Goal: Task Accomplishment & Management: Manage account settings

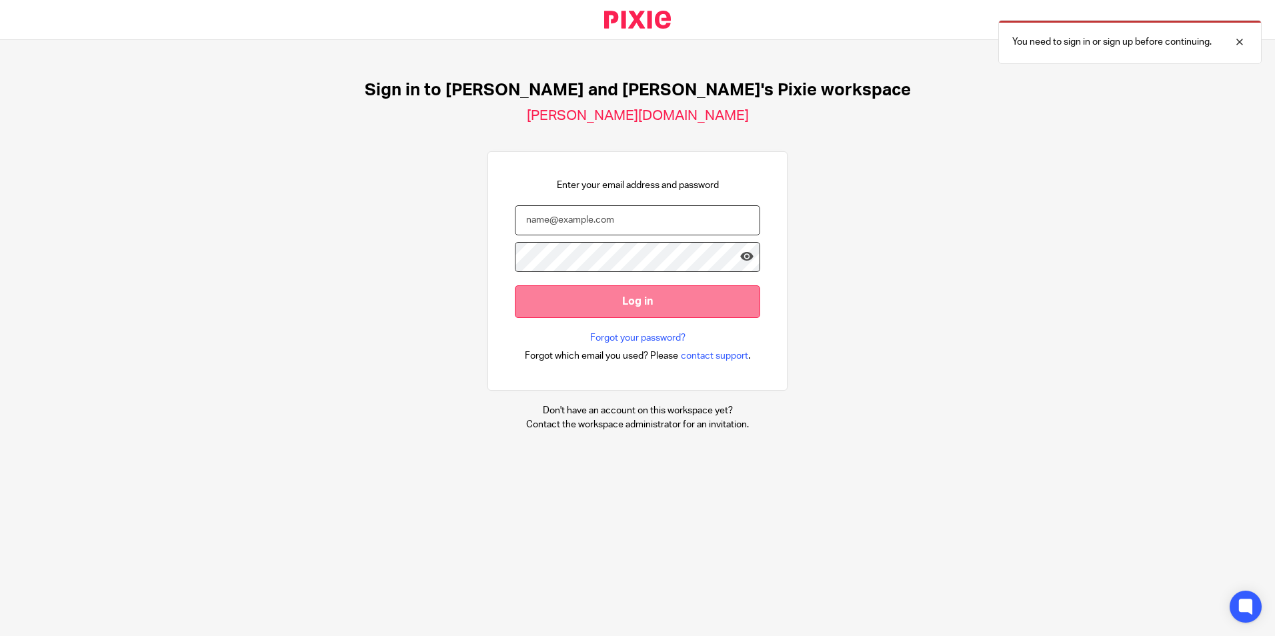
type input "[PERSON_NAME][EMAIL_ADDRESS][DOMAIN_NAME]"
click at [592, 300] on input "Log in" at bounding box center [637, 301] width 245 height 33
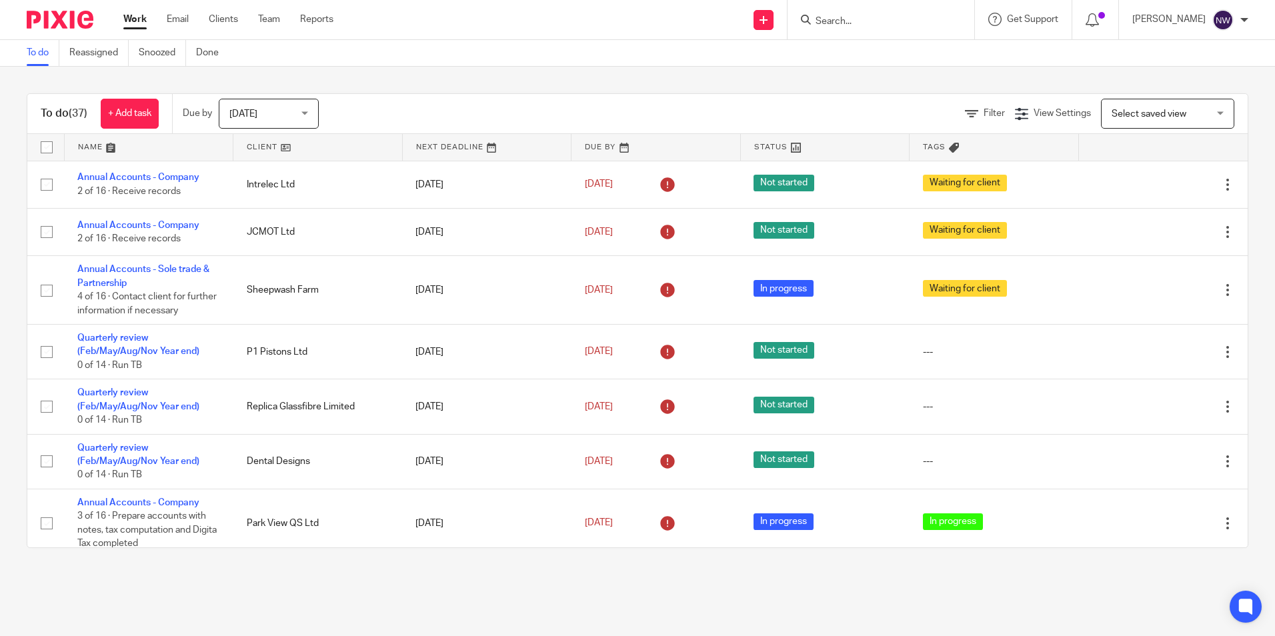
click at [899, 25] on input "Search" at bounding box center [874, 22] width 120 height 12
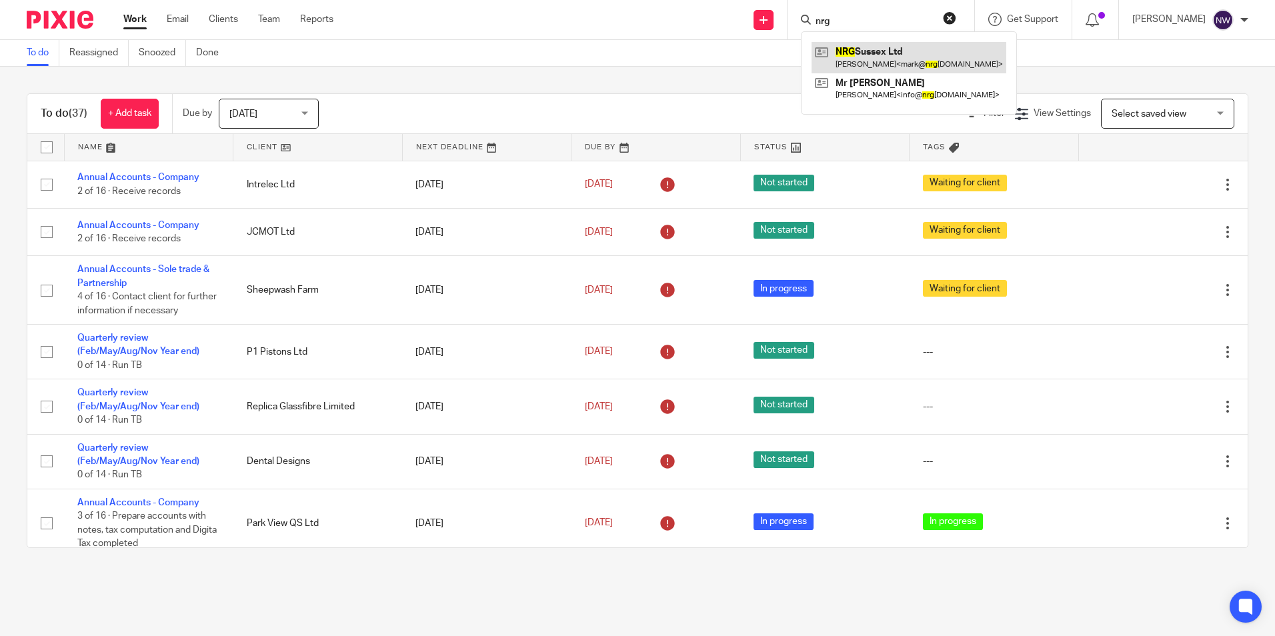
type input "nrg"
click at [926, 56] on link at bounding box center [909, 57] width 195 height 31
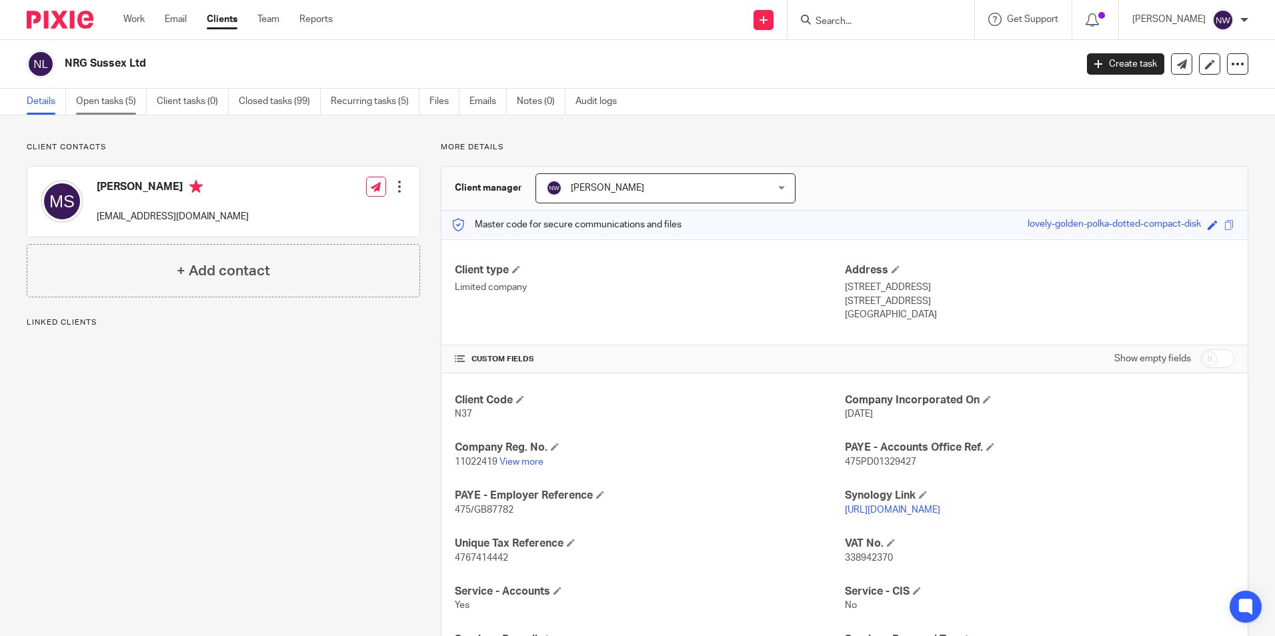
click at [103, 102] on link "Open tasks (5)" at bounding box center [111, 102] width 71 height 26
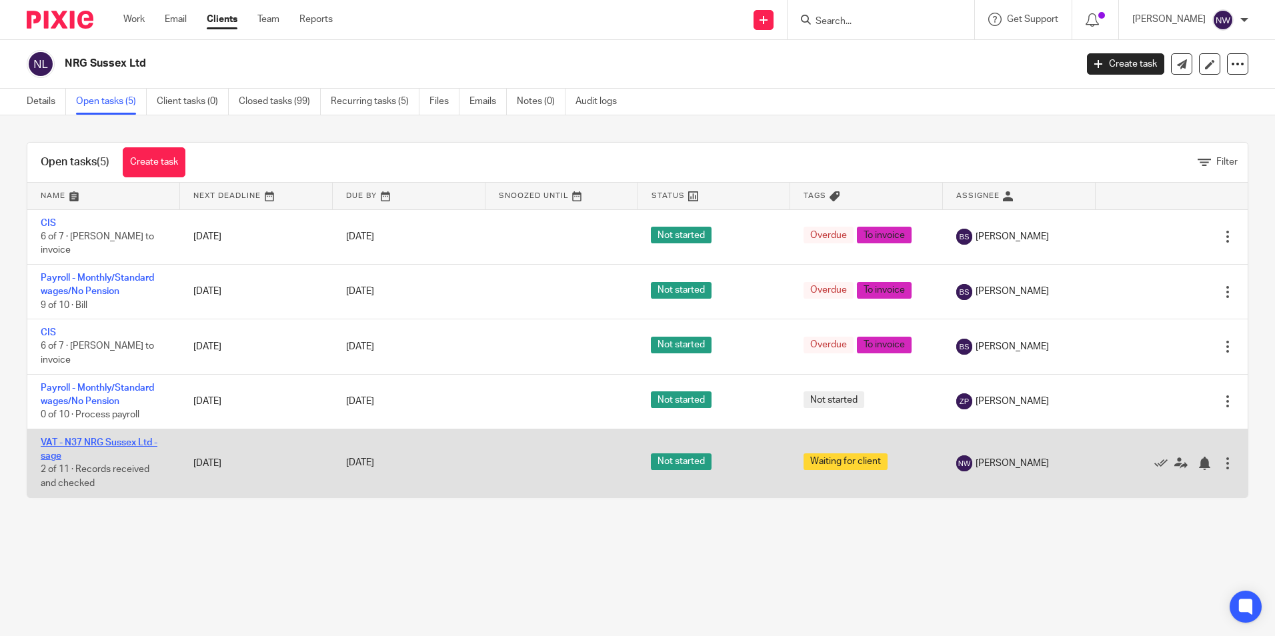
click at [135, 440] on link "VAT - N37 NRG Sussex Ltd - sage" at bounding box center [99, 449] width 117 height 23
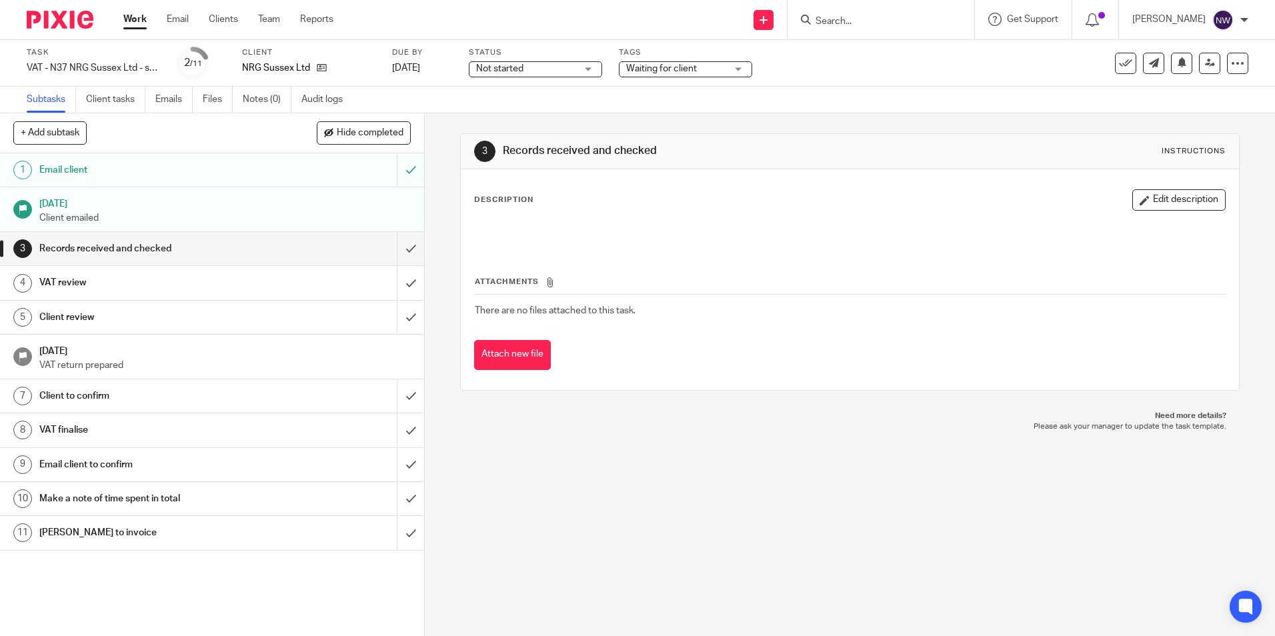
click at [559, 70] on span "Not started" at bounding box center [526, 69] width 100 height 14
click at [539, 112] on li "In progress" at bounding box center [536, 117] width 132 height 27
click at [643, 73] on span "Waiting for client" at bounding box center [661, 68] width 71 height 9
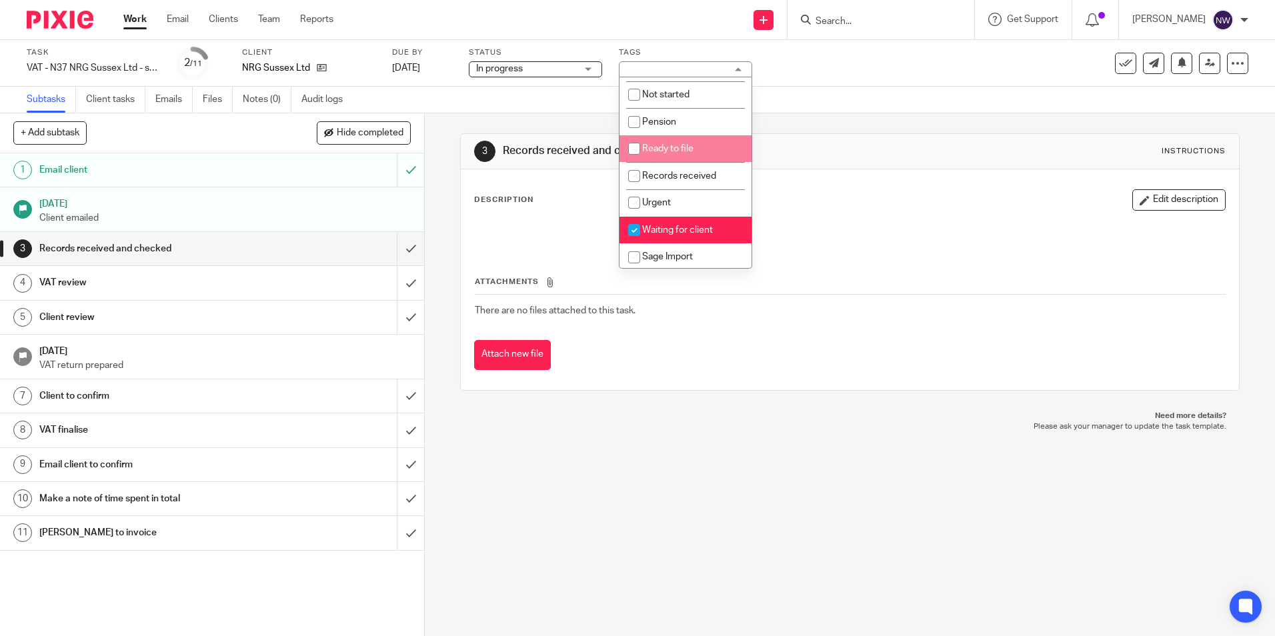
scroll to position [133, 0]
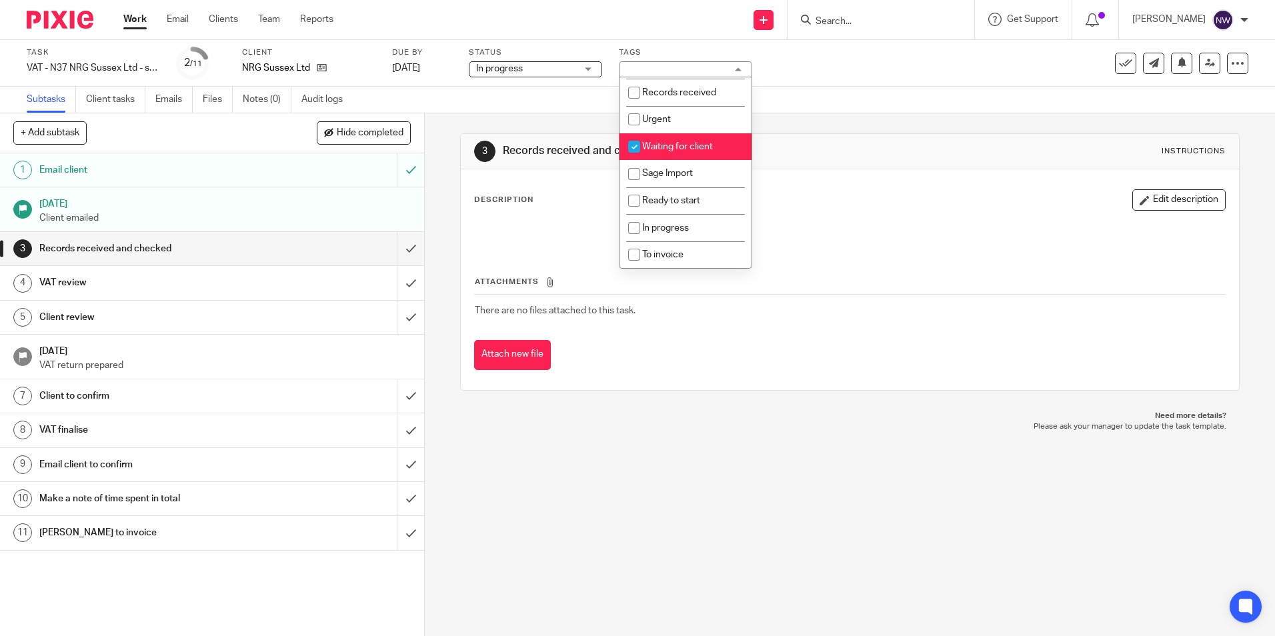
click at [671, 147] on span "Waiting for client" at bounding box center [677, 146] width 71 height 9
checkbox input "false"
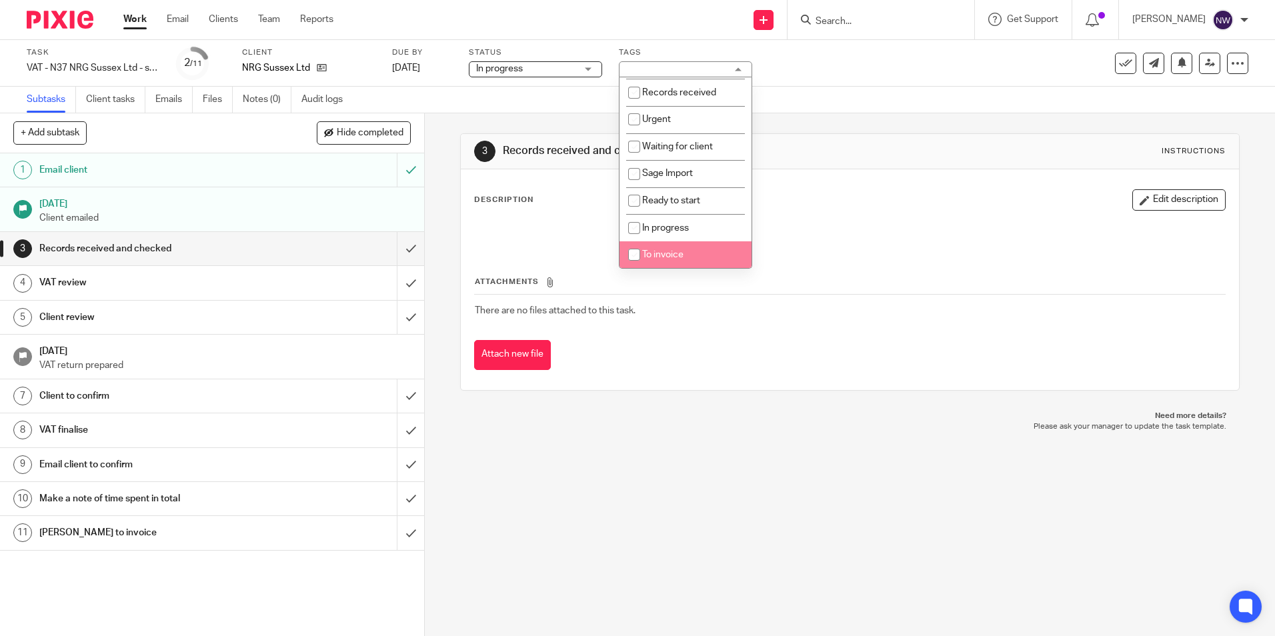
click at [680, 254] on span "To invoice" at bounding box center [662, 254] width 41 height 9
checkbox input "true"
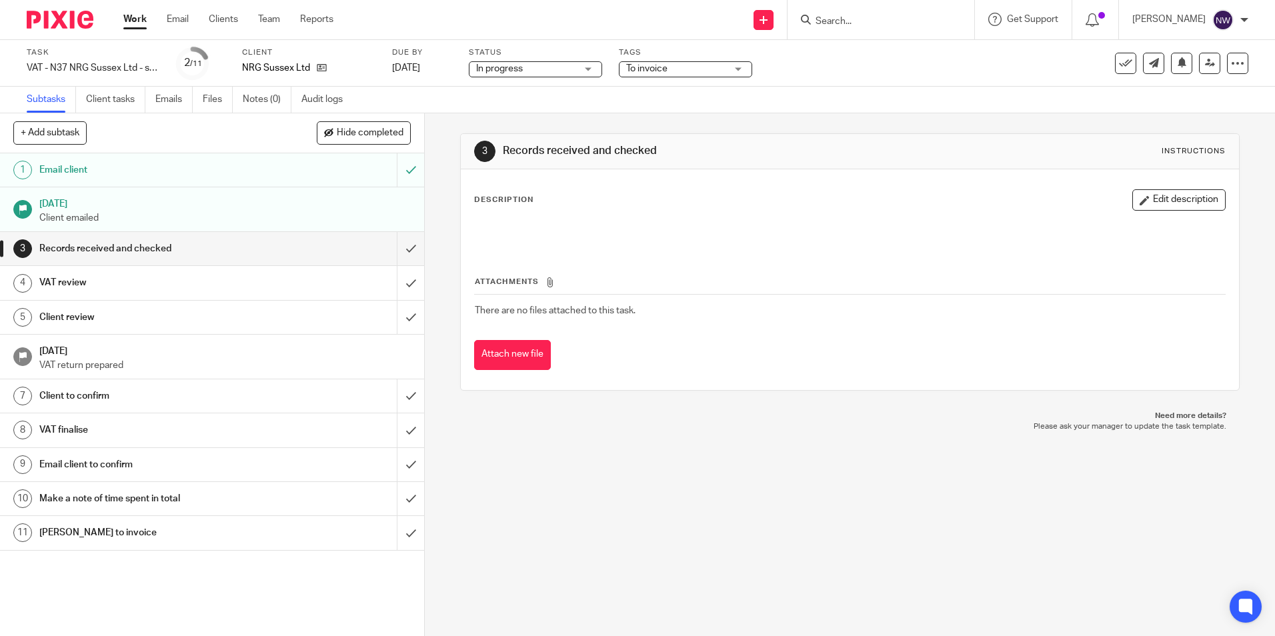
click at [852, 82] on div "Task VAT - N37 NRG Sussex Ltd - sage Save VAT - N37 NRG Sussex Ltd - sage 2 /11…" at bounding box center [637, 63] width 1275 height 47
click at [400, 252] on input "submit" at bounding box center [212, 248] width 424 height 33
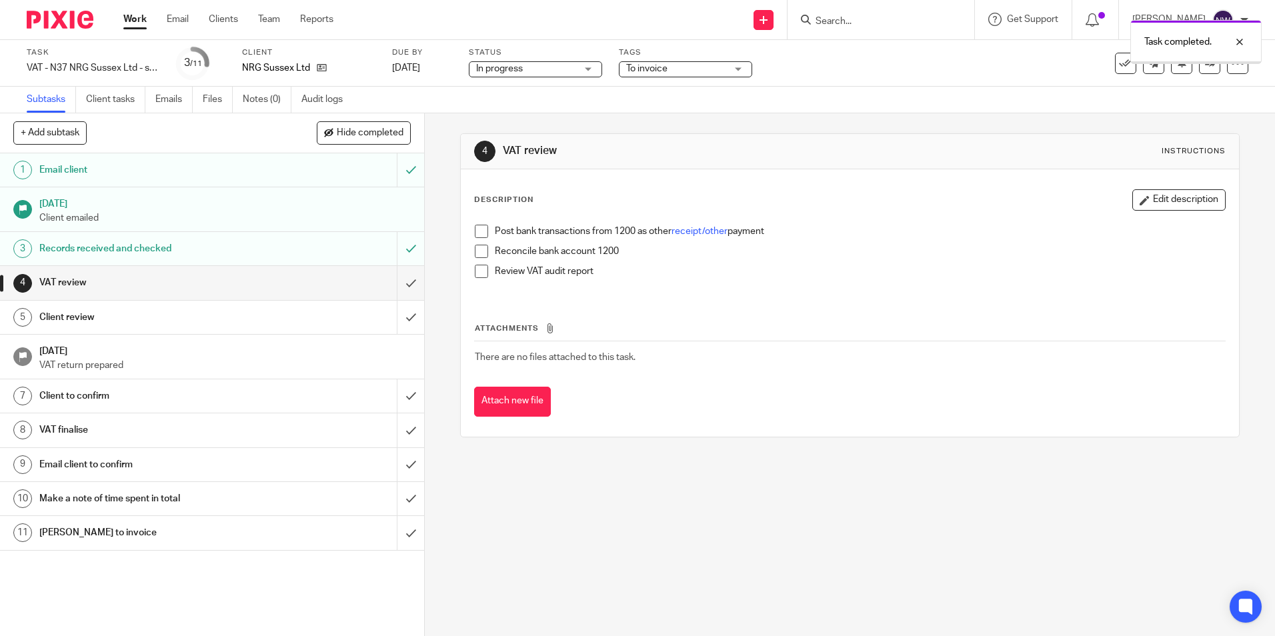
click at [392, 286] on input "submit" at bounding box center [212, 282] width 424 height 33
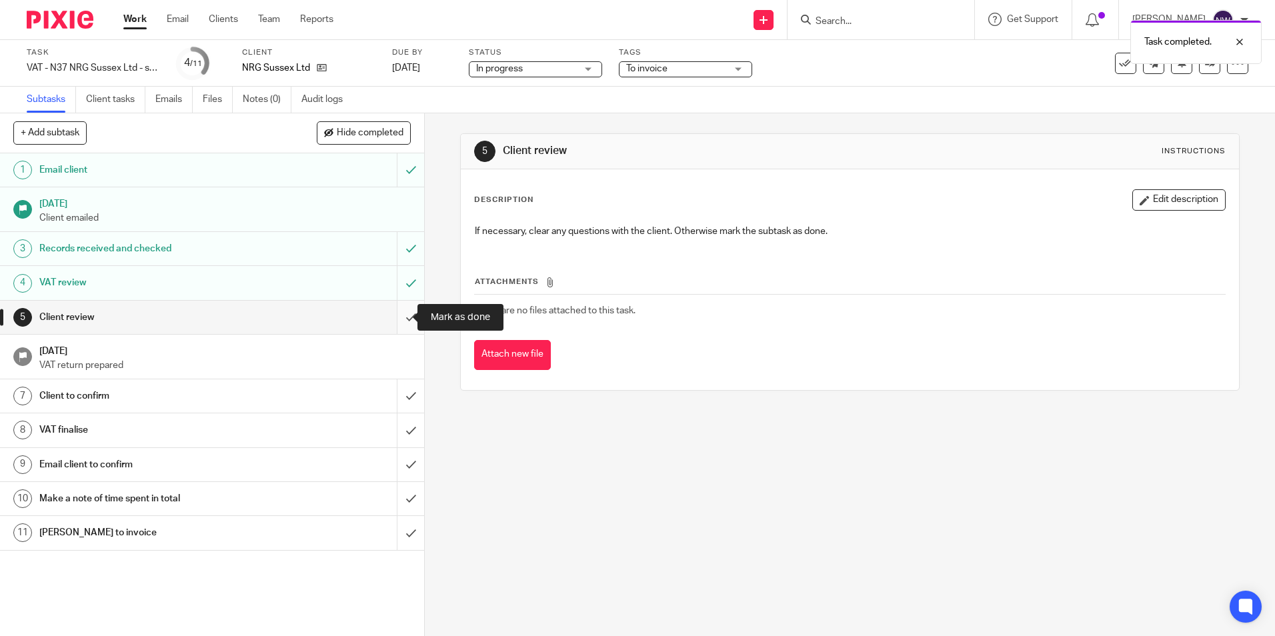
click at [400, 319] on input "submit" at bounding box center [212, 317] width 424 height 33
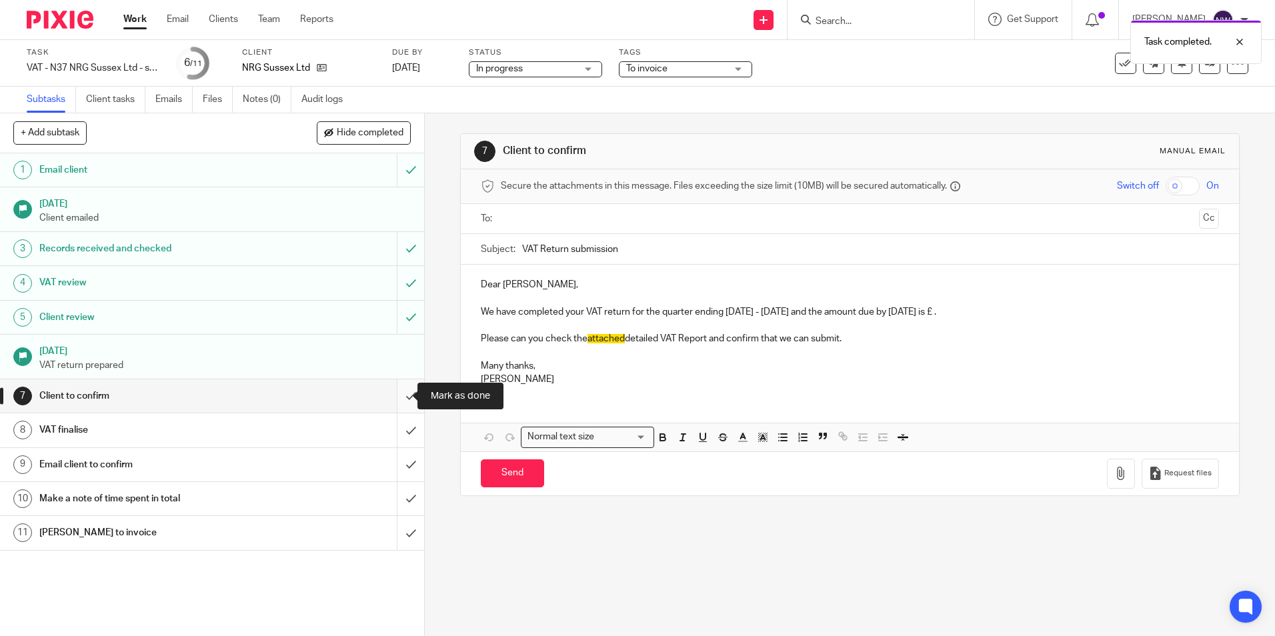
click at [400, 383] on input "submit" at bounding box center [212, 395] width 424 height 33
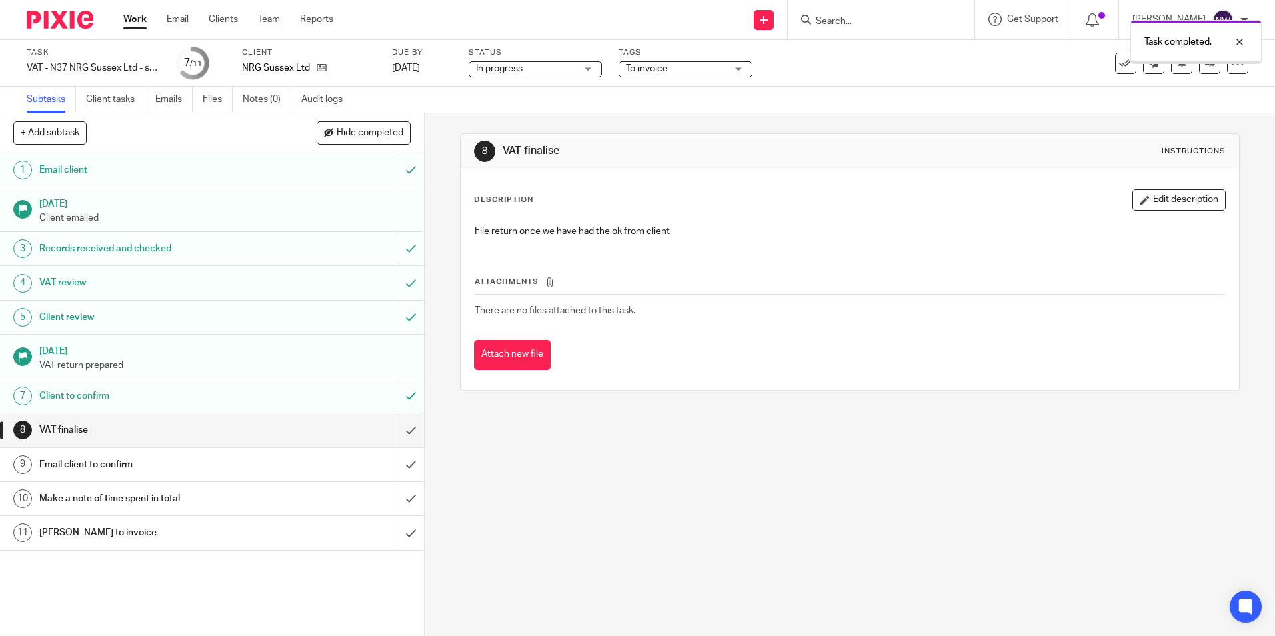
click at [396, 432] on input "submit" at bounding box center [212, 430] width 424 height 33
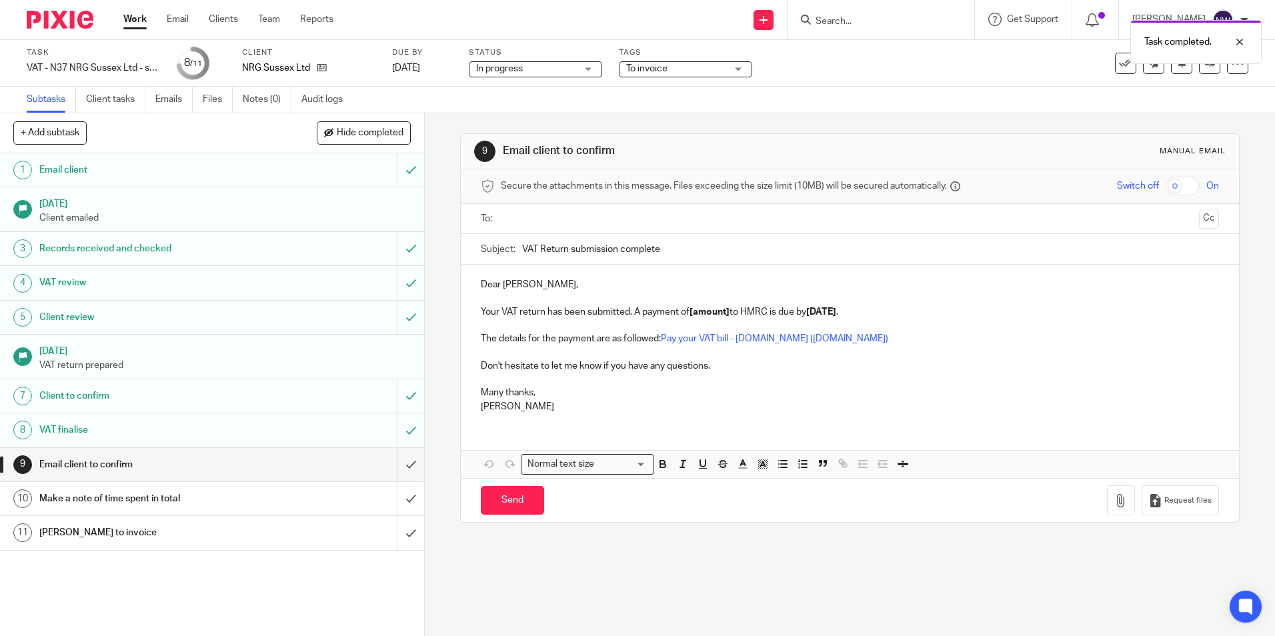
click at [533, 218] on input "text" at bounding box center [850, 218] width 688 height 15
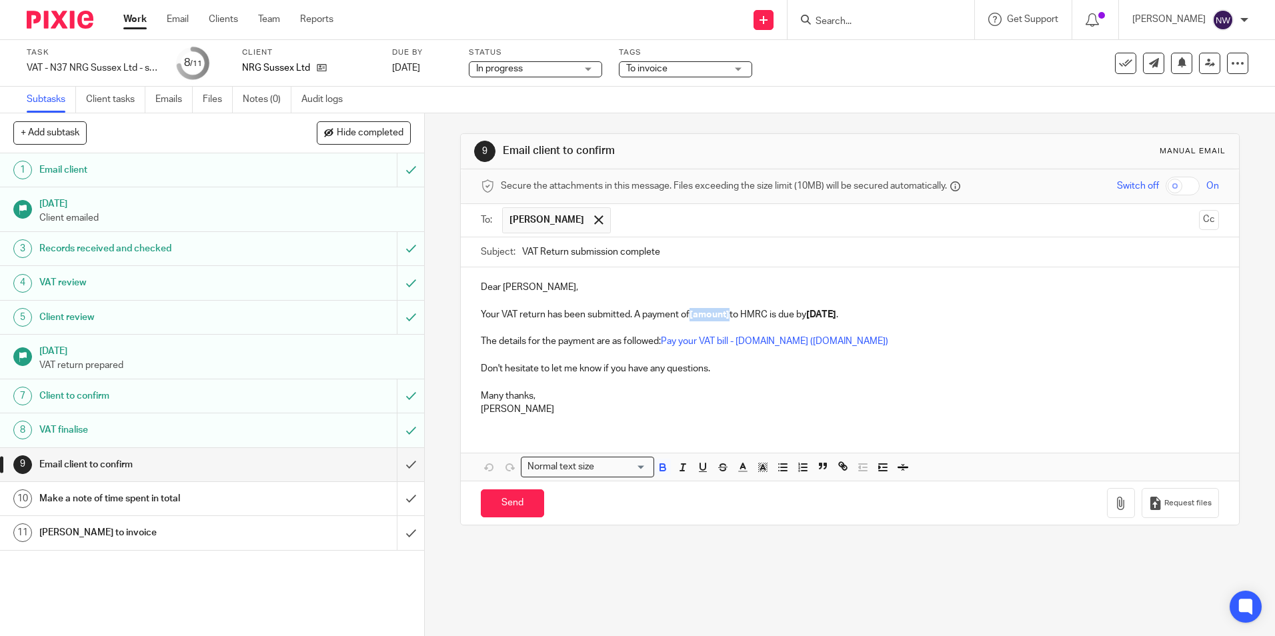
drag, startPoint x: 690, startPoint y: 315, endPoint x: 728, endPoint y: 316, distance: 38.0
click at [728, 316] on p "Your VAT return has been submitted. A payment of [amount] to HMRC is due by [DA…" at bounding box center [850, 314] width 738 height 13
click at [1114, 500] on icon "button" at bounding box center [1120, 503] width 13 height 13
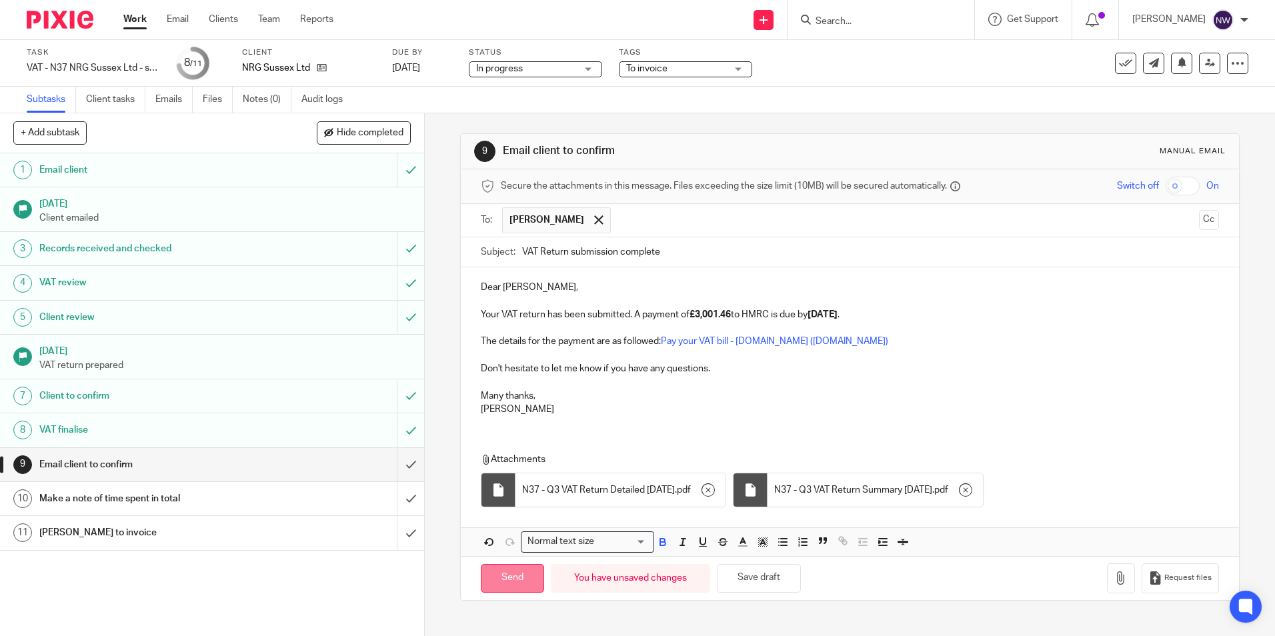
click at [497, 574] on input "Send" at bounding box center [512, 578] width 63 height 29
type input "Sent"
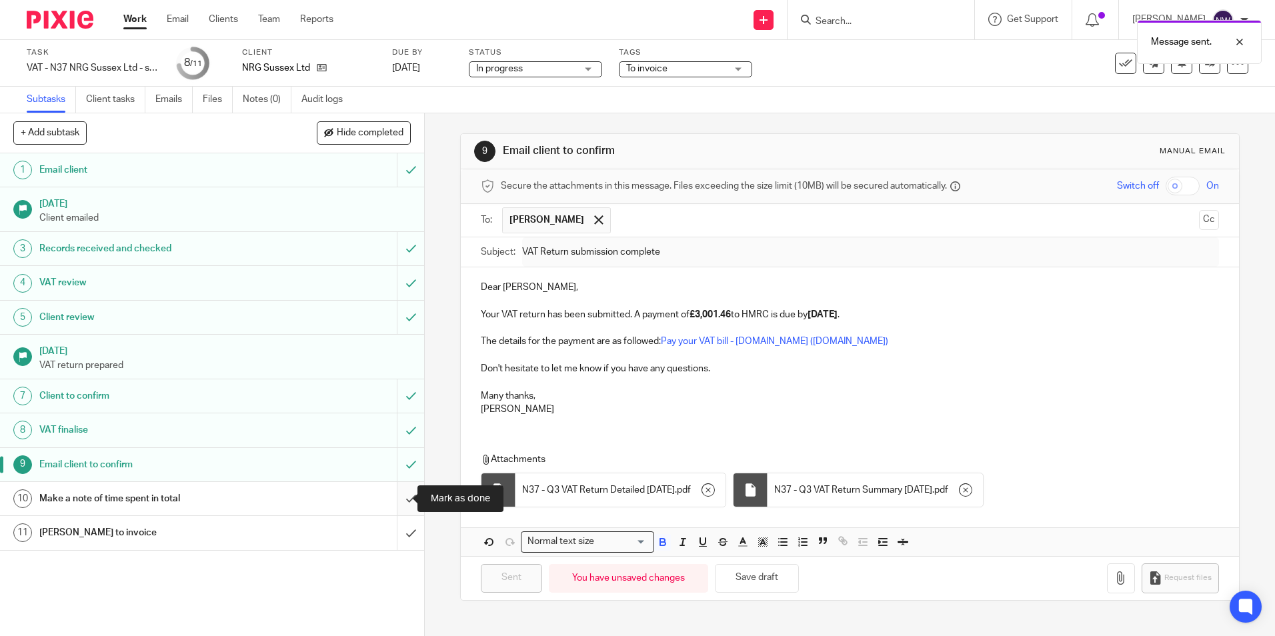
click at [392, 496] on input "submit" at bounding box center [212, 498] width 424 height 33
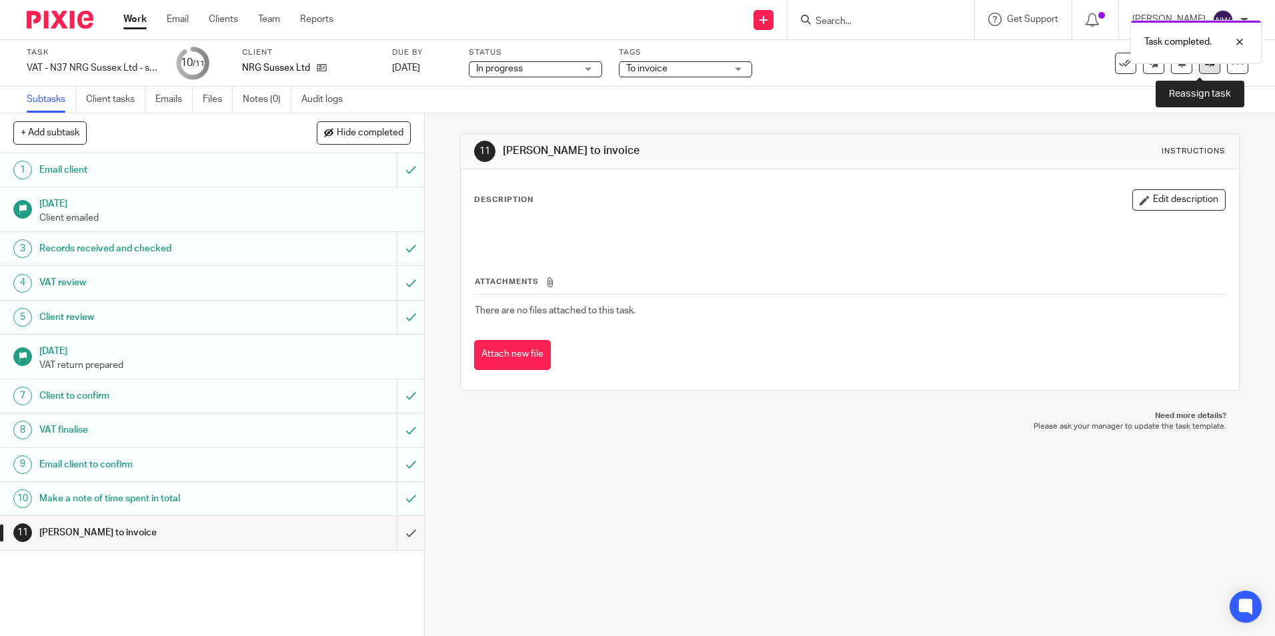
click at [1203, 68] on link at bounding box center [1209, 63] width 21 height 21
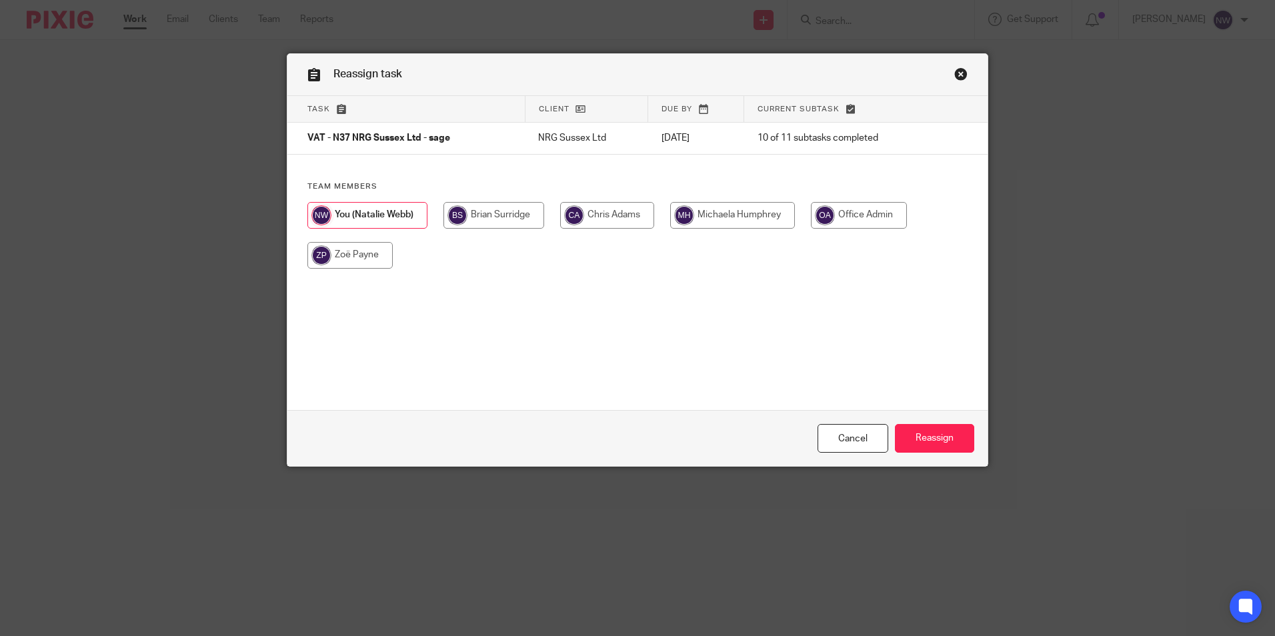
click at [492, 217] on input "radio" at bounding box center [494, 215] width 101 height 27
radio input "true"
click at [933, 438] on input "Reassign" at bounding box center [934, 438] width 79 height 29
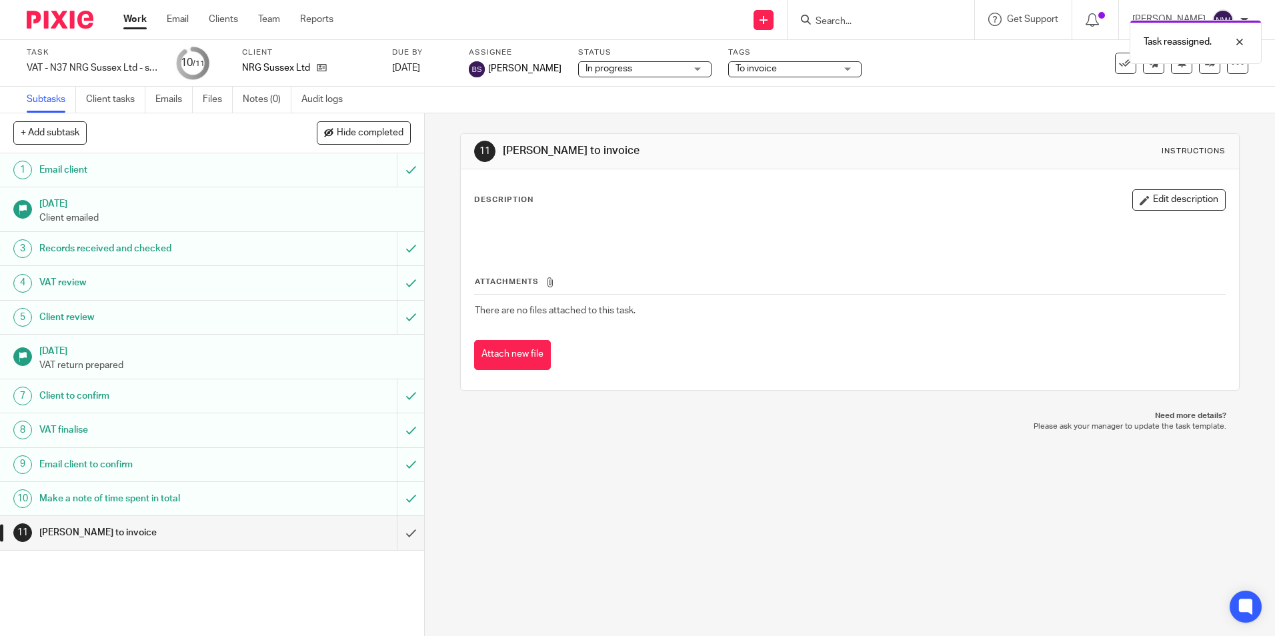
click at [129, 23] on link "Work" at bounding box center [134, 19] width 23 height 13
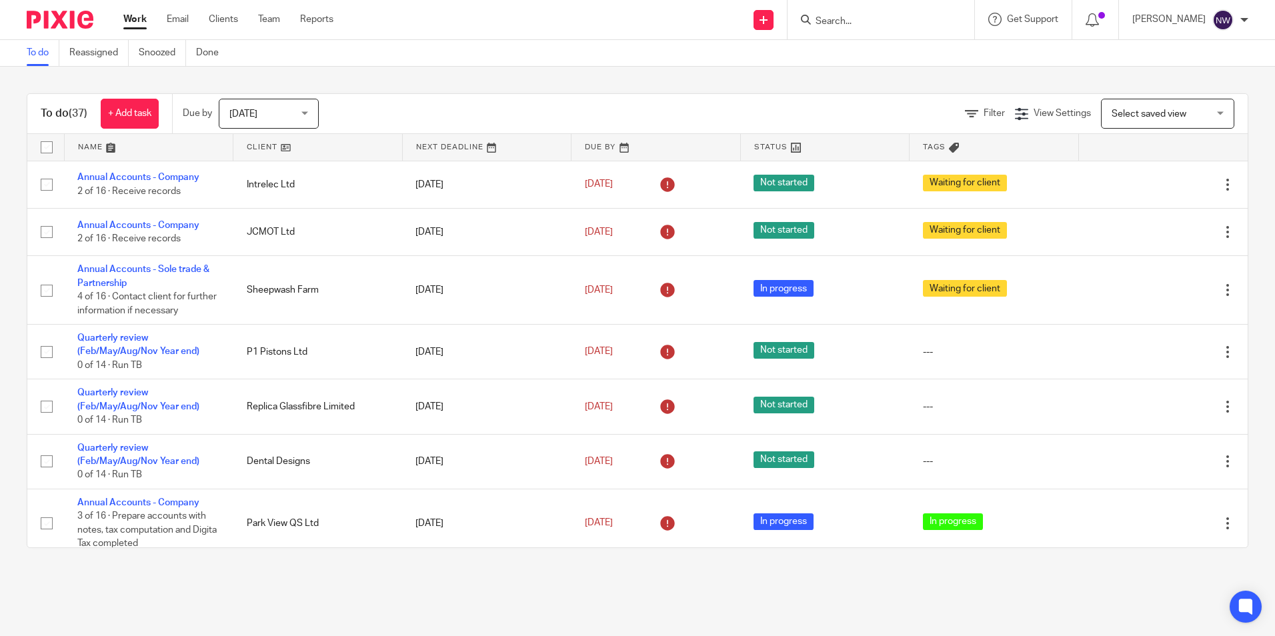
click at [890, 18] on input "Search" at bounding box center [874, 22] width 120 height 12
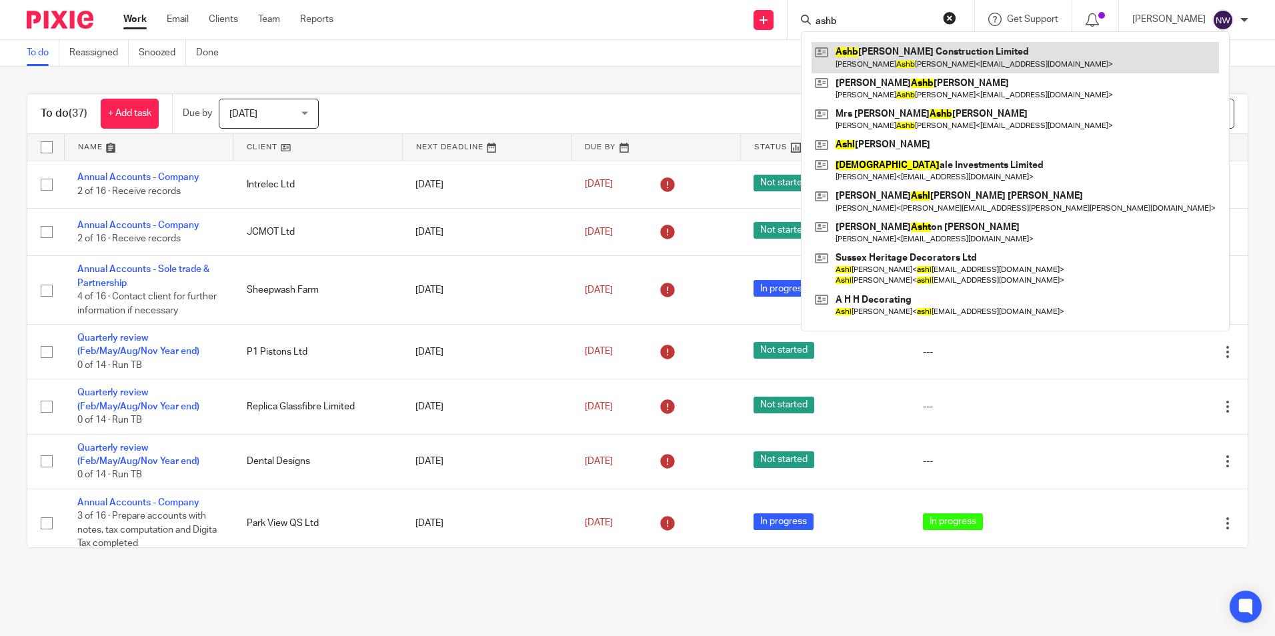
type input "ashb"
click at [904, 55] on link at bounding box center [1016, 57] width 408 height 31
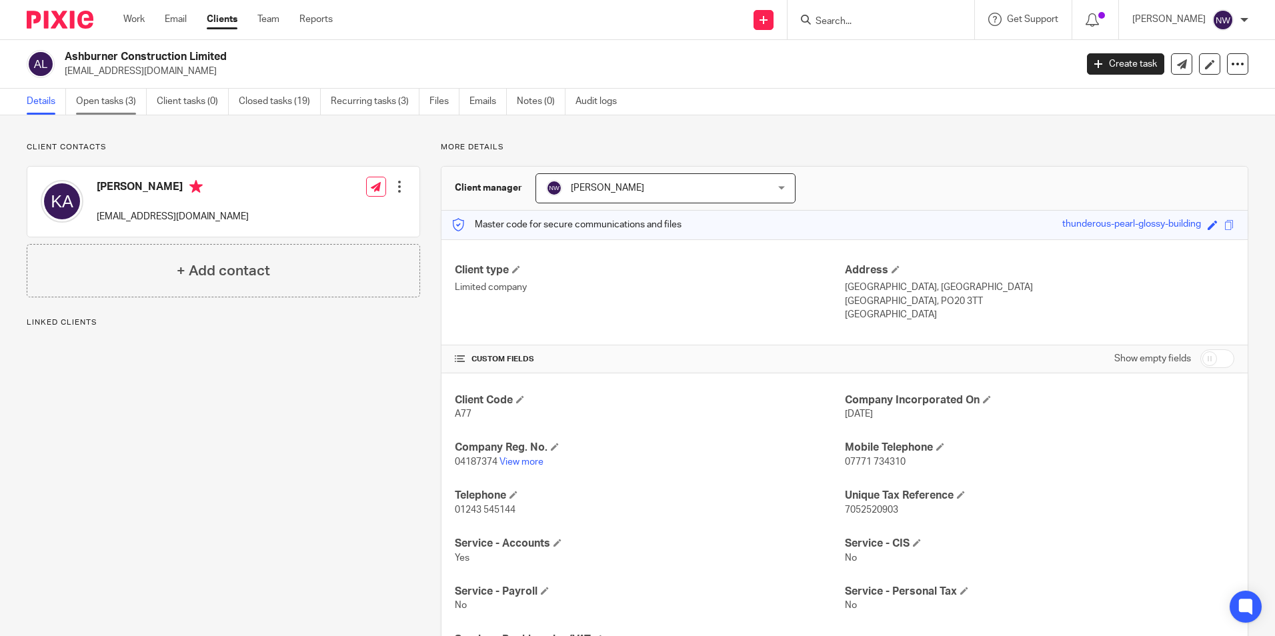
click at [111, 95] on link "Open tasks (3)" at bounding box center [111, 102] width 71 height 26
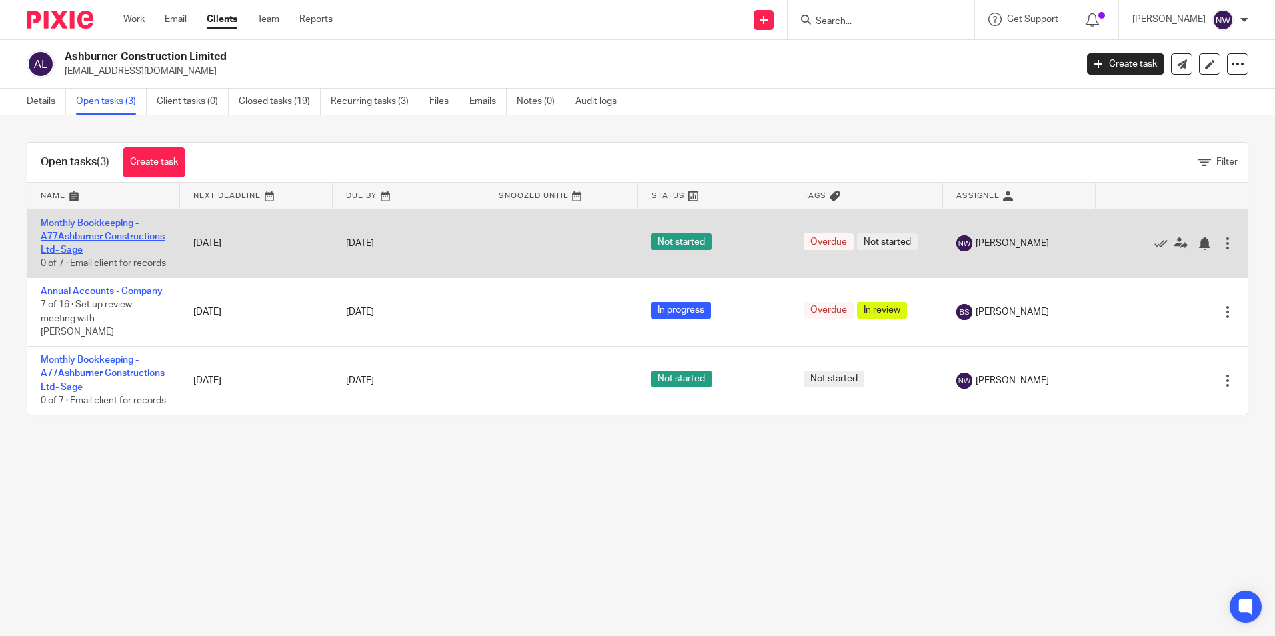
click at [67, 241] on link "Monthly Bookkeeping - A77Ashburner Constructions Ltd- Sage" at bounding box center [103, 237] width 124 height 37
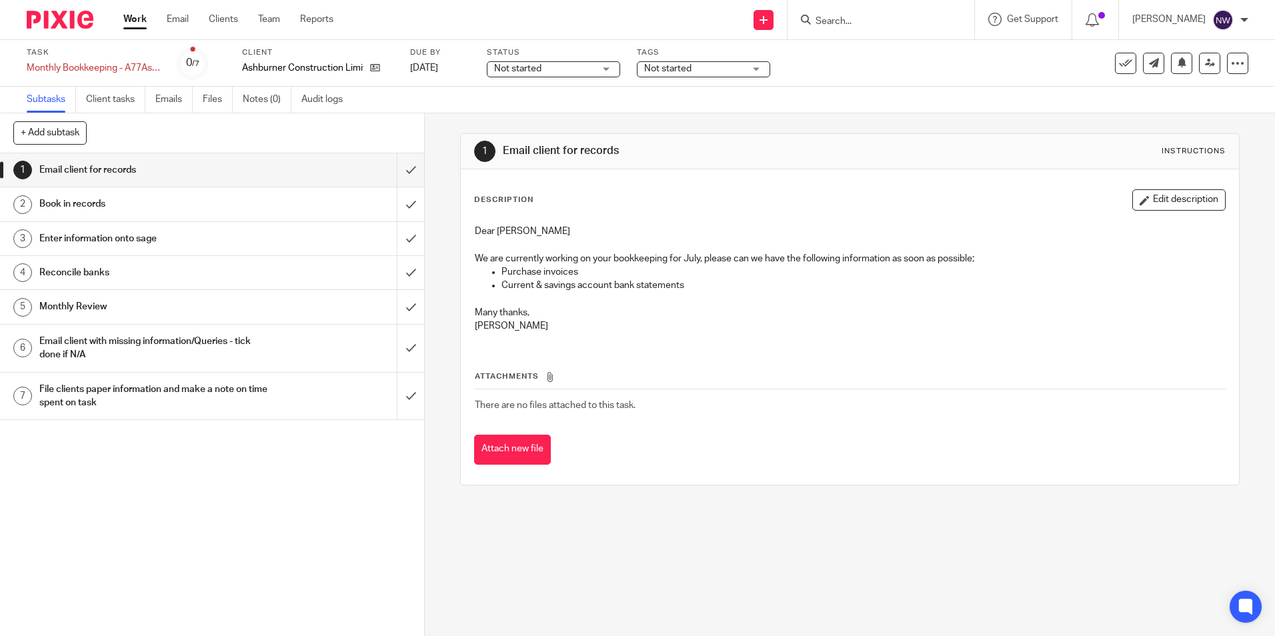
click at [550, 70] on span "Not started" at bounding box center [544, 69] width 100 height 14
click at [539, 118] on span "In progress" at bounding box center [519, 117] width 47 height 9
click at [688, 69] on span "Not started" at bounding box center [667, 68] width 47 height 9
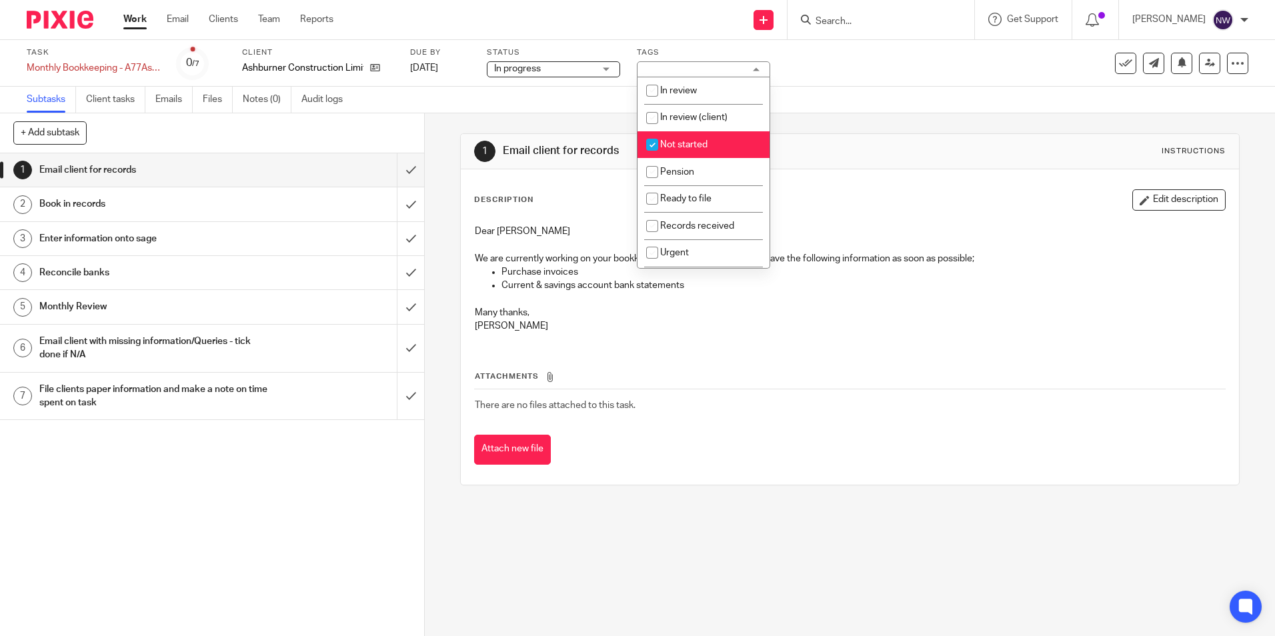
click at [705, 149] on li "Not started" at bounding box center [704, 144] width 132 height 27
checkbox input "false"
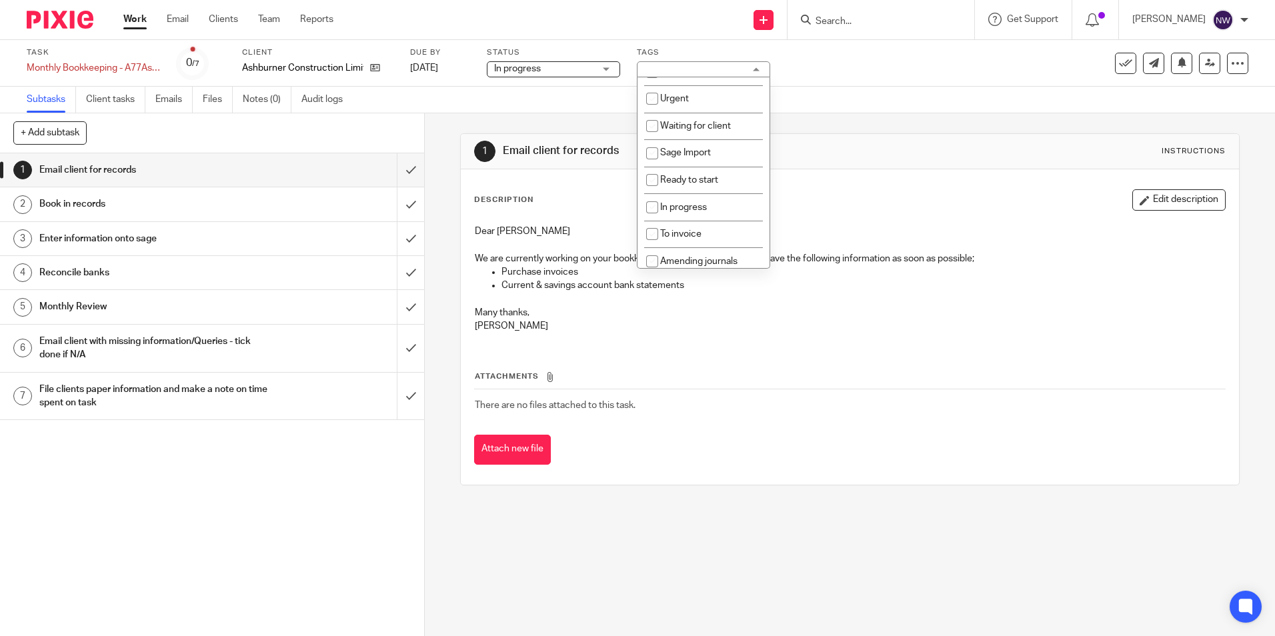
scroll to position [161, 0]
click at [692, 226] on span "To invoice" at bounding box center [680, 227] width 41 height 9
checkbox input "true"
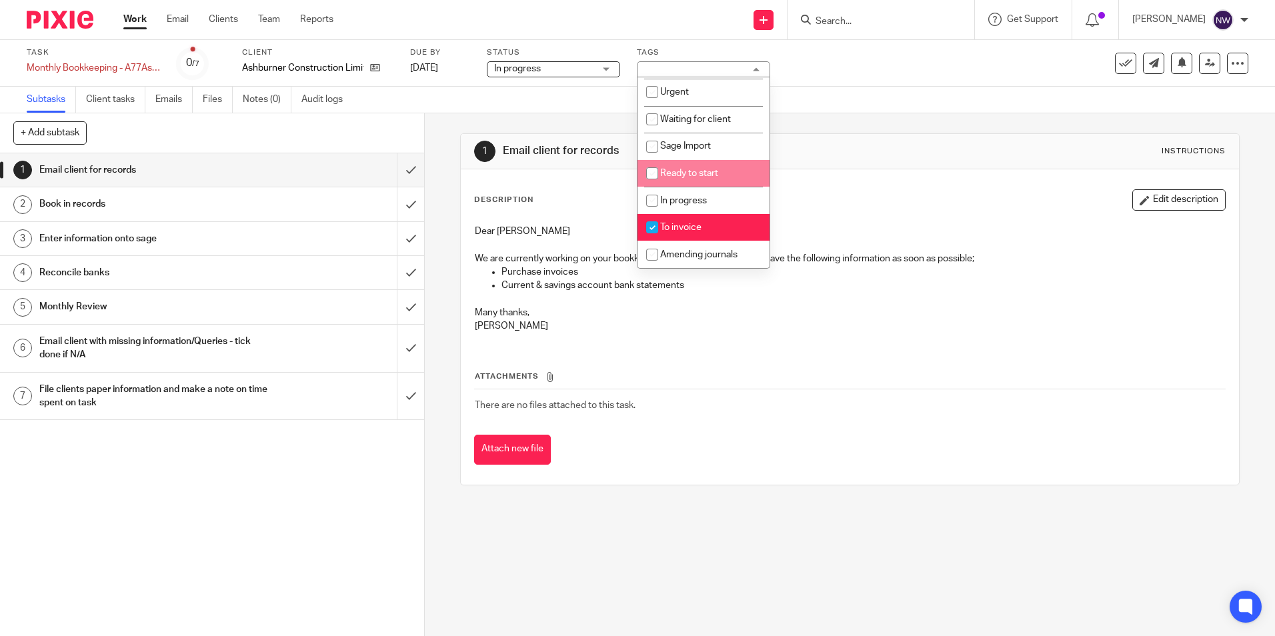
click at [854, 94] on div "Subtasks Client tasks Emails Files Notes (0) Audit logs" at bounding box center [637, 100] width 1275 height 27
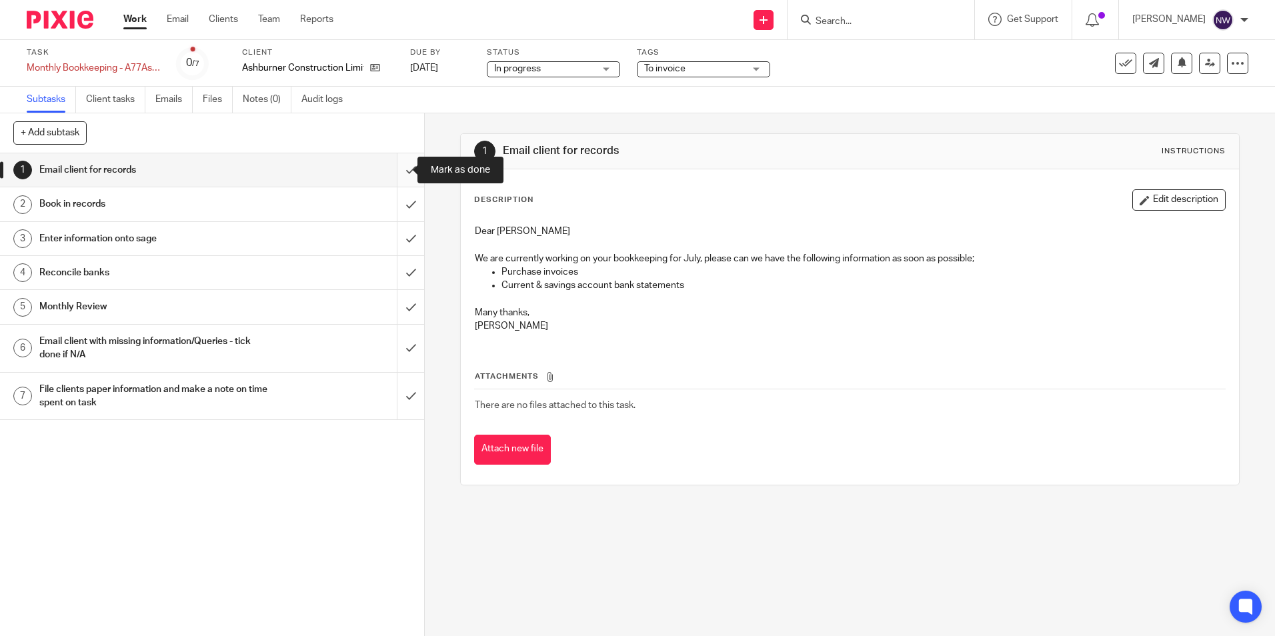
click at [400, 169] on input "submit" at bounding box center [212, 169] width 424 height 33
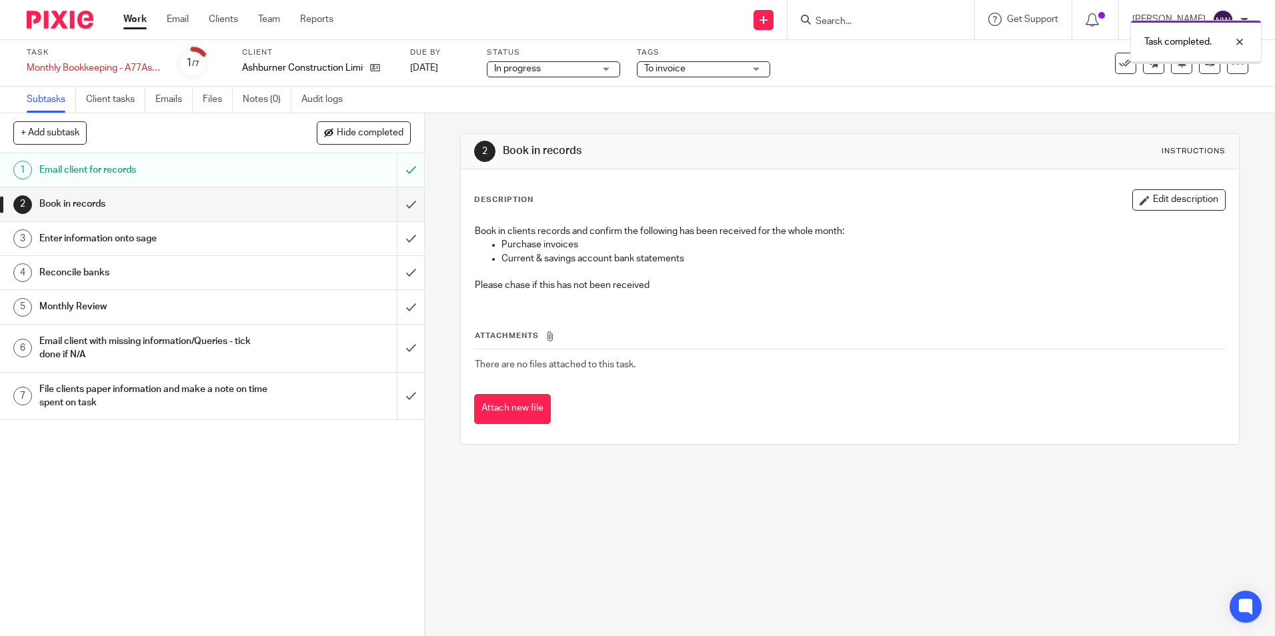
click at [399, 204] on input "submit" at bounding box center [212, 203] width 424 height 33
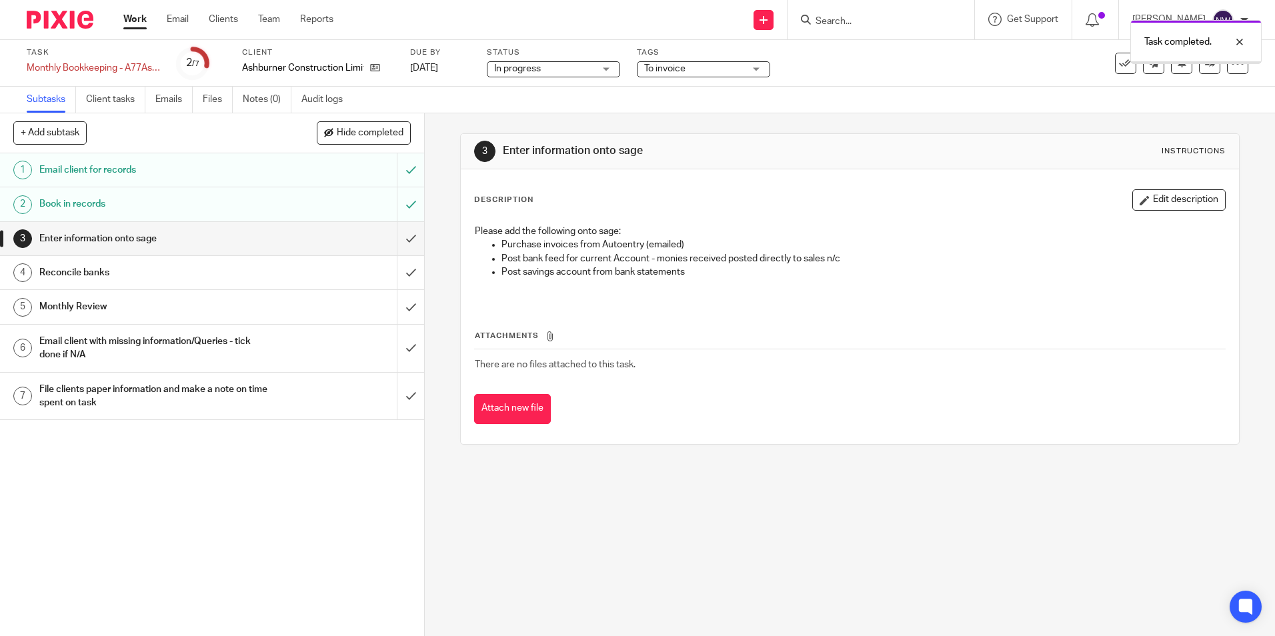
click at [400, 241] on input "submit" at bounding box center [212, 238] width 424 height 33
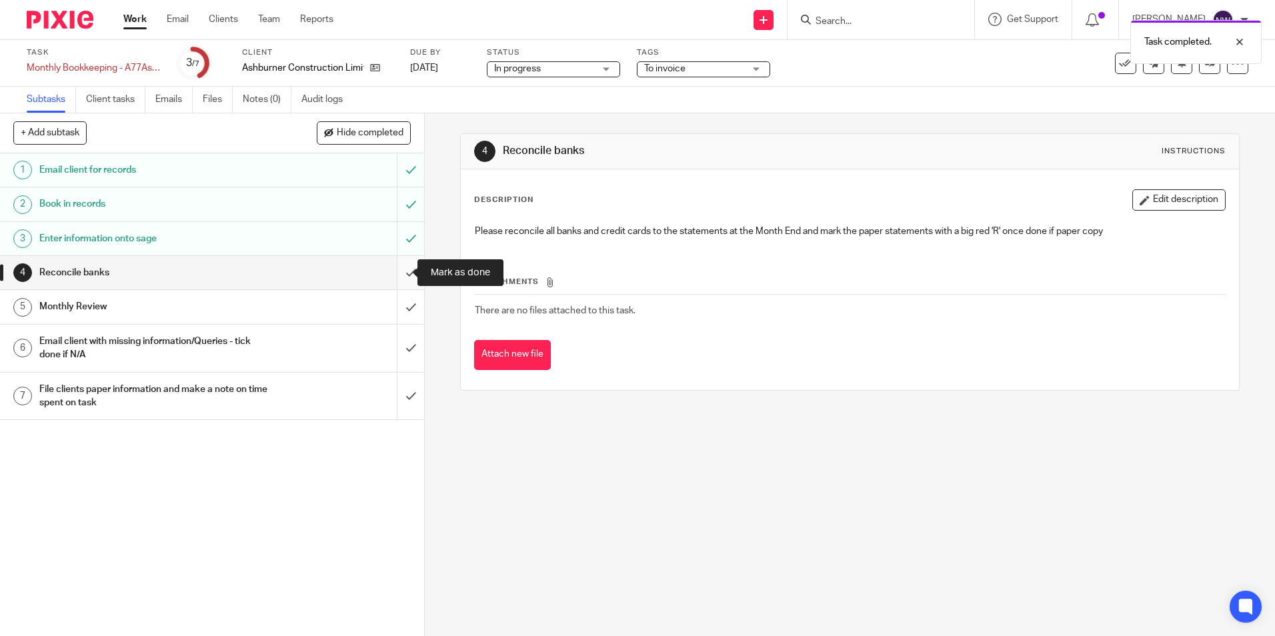
click at [396, 276] on input "submit" at bounding box center [212, 272] width 424 height 33
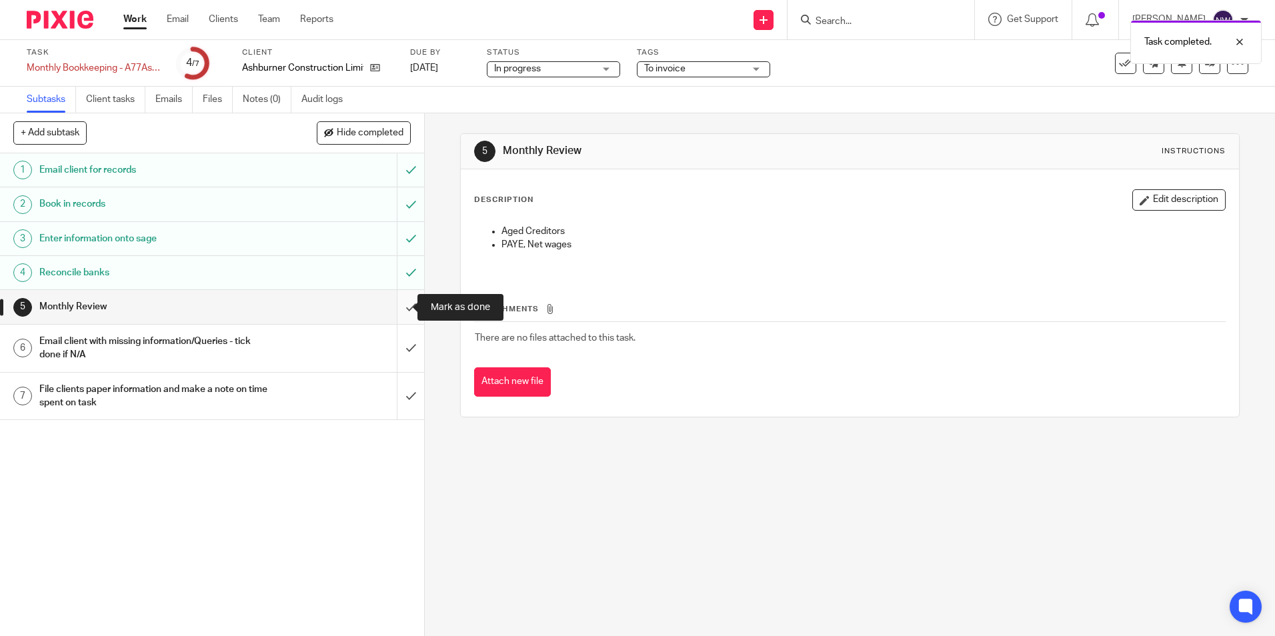
click at [399, 311] on input "submit" at bounding box center [212, 306] width 424 height 33
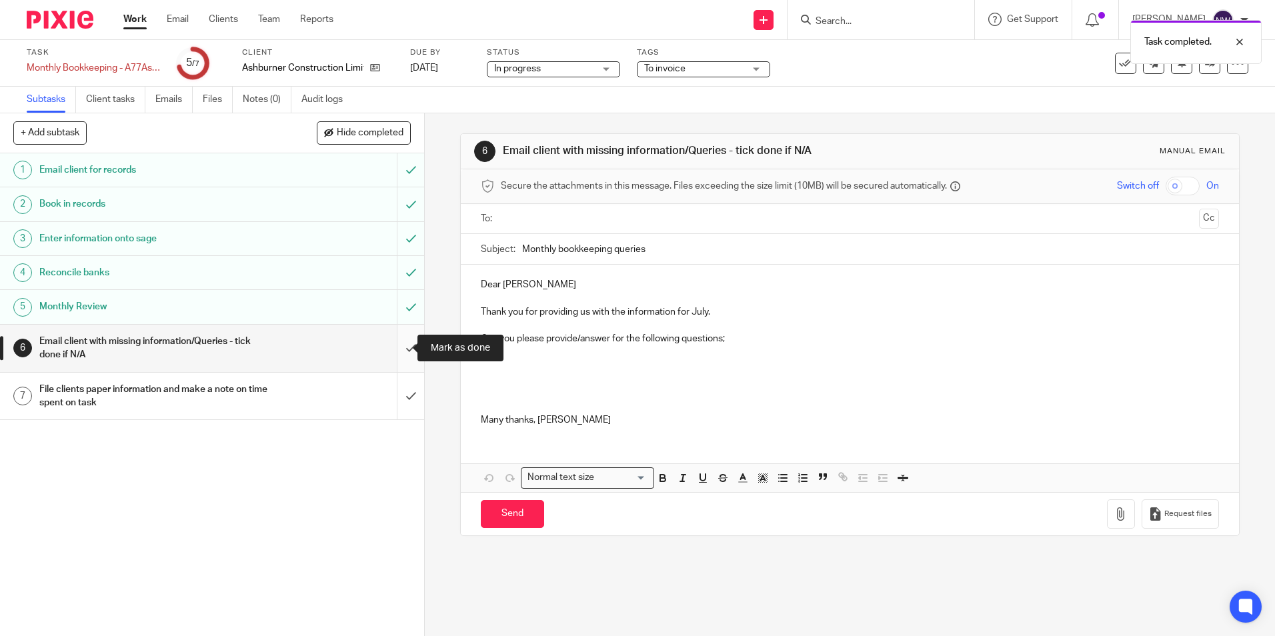
click at [398, 348] on input "submit" at bounding box center [212, 348] width 424 height 47
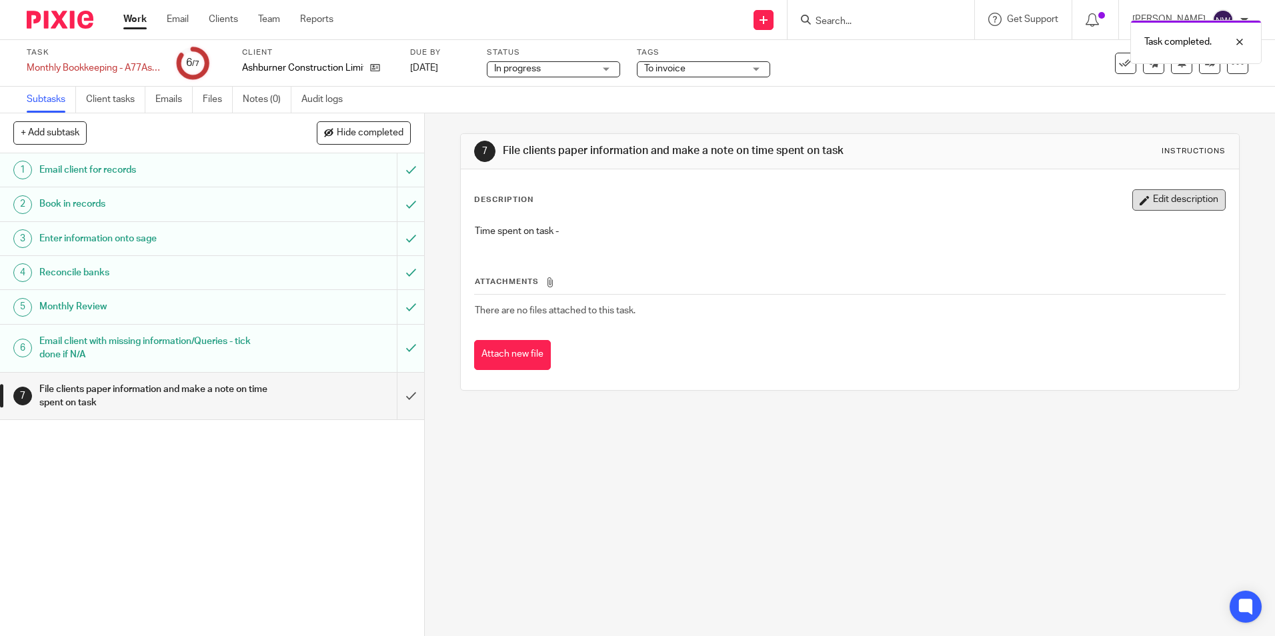
click at [1159, 201] on button "Edit description" at bounding box center [1178, 199] width 93 height 21
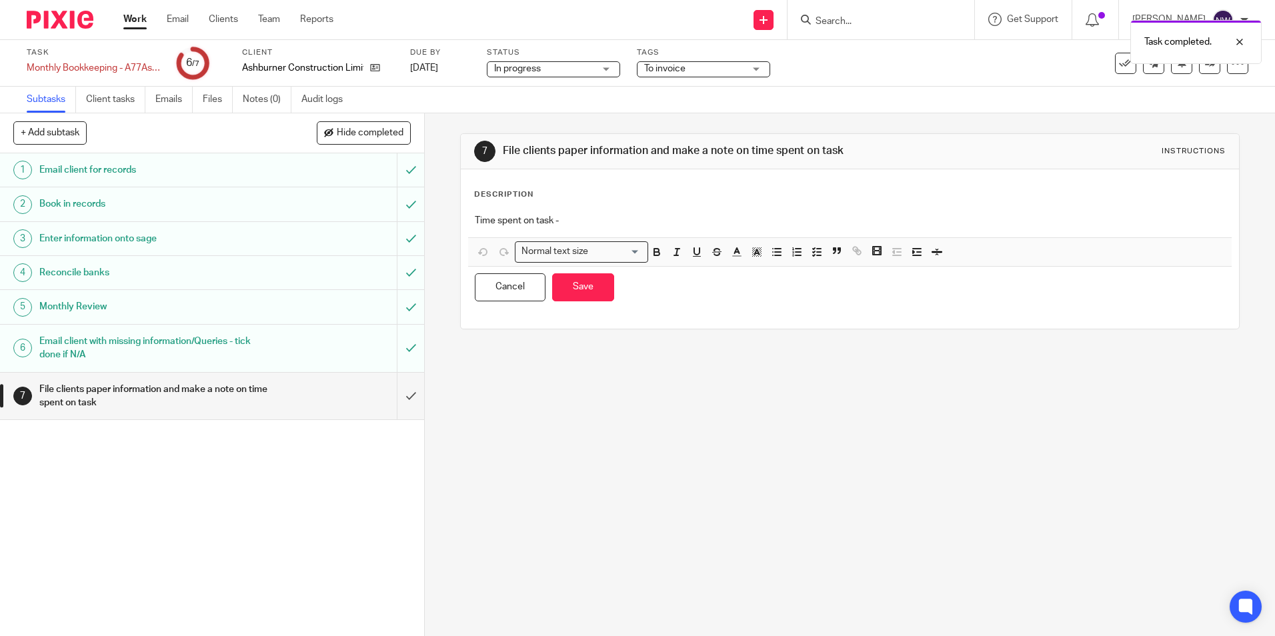
click at [592, 221] on p "Time spent on task -" at bounding box center [850, 220] width 750 height 13
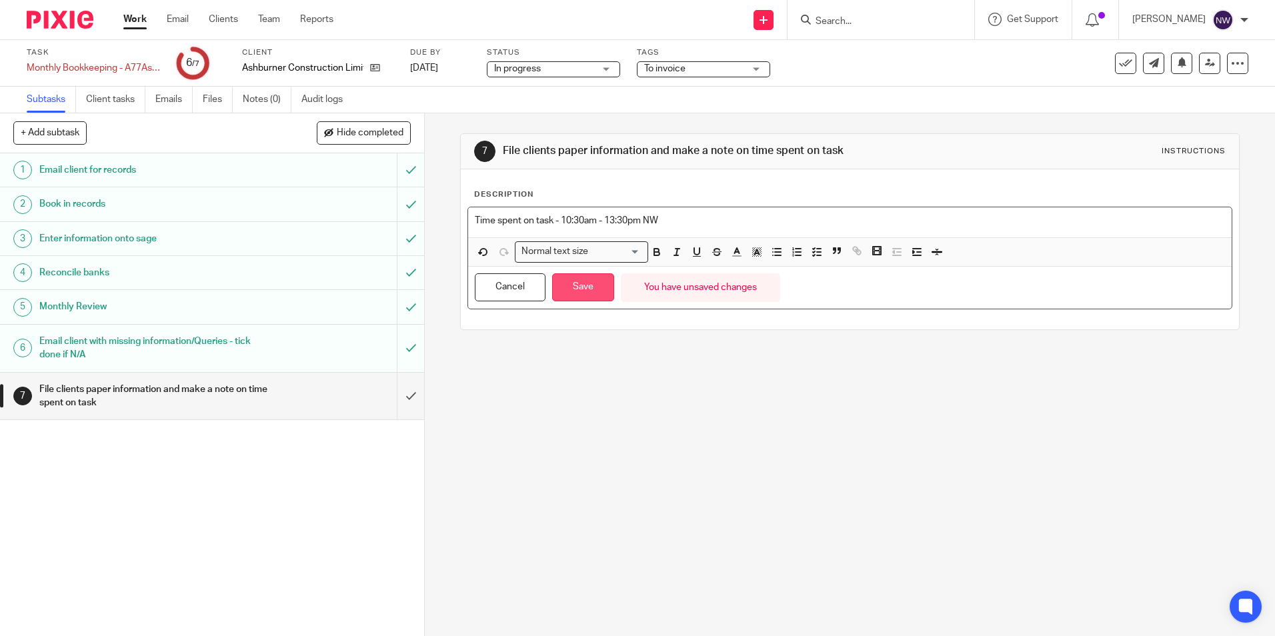
click at [570, 283] on button "Save" at bounding box center [583, 287] width 62 height 29
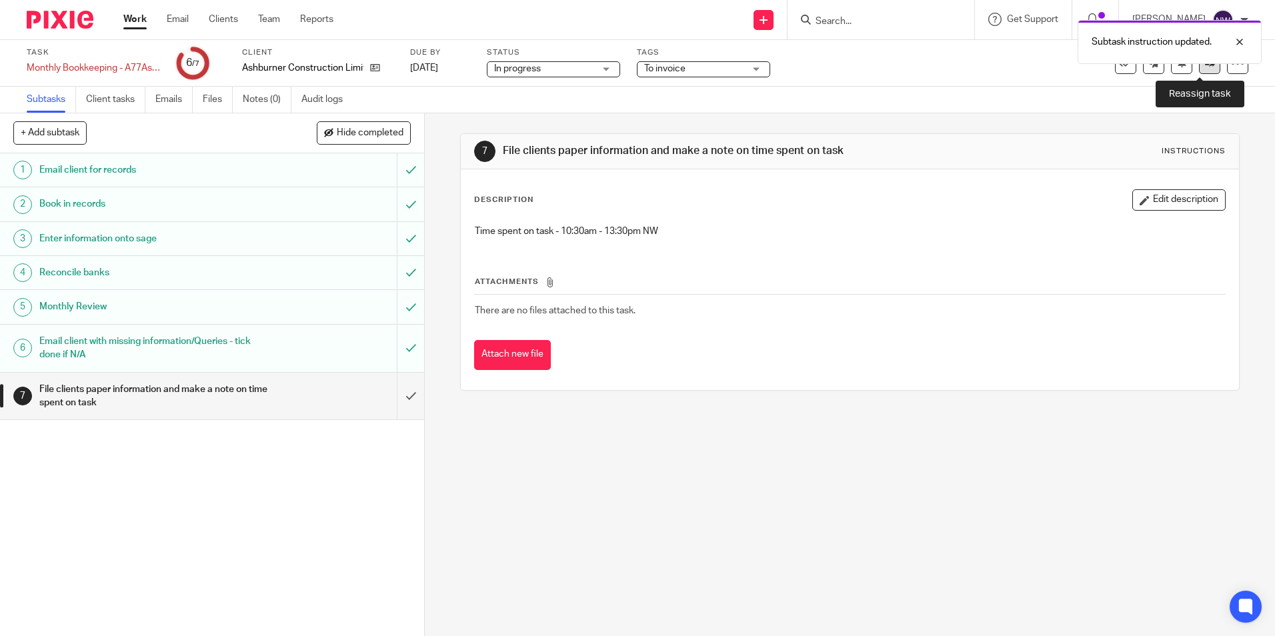
click at [1199, 70] on link at bounding box center [1209, 63] width 21 height 21
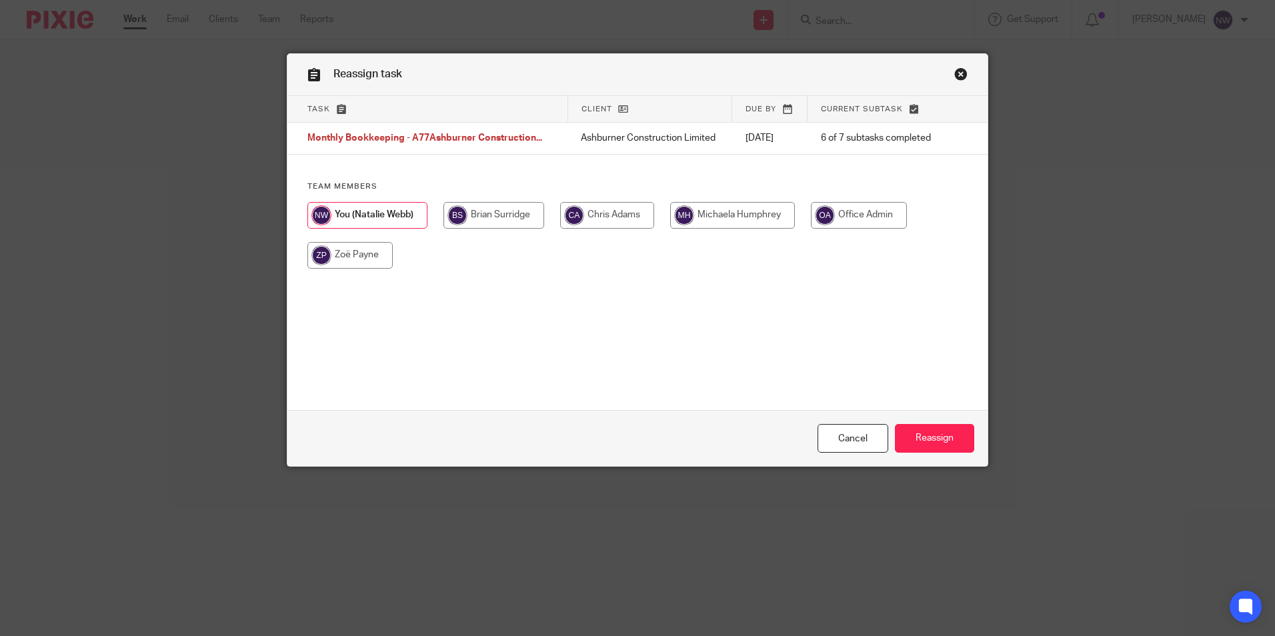
click at [476, 216] on input "radio" at bounding box center [494, 215] width 101 height 27
radio input "true"
click at [908, 436] on input "Reassign" at bounding box center [934, 438] width 79 height 29
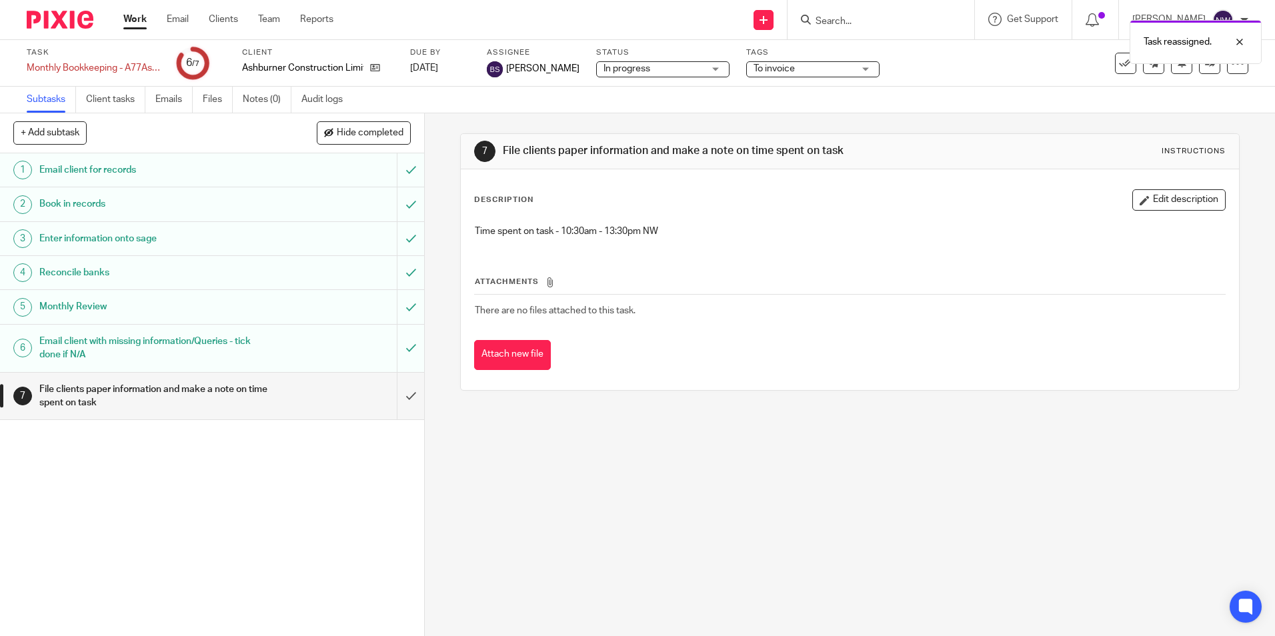
click at [141, 18] on link "Work" at bounding box center [134, 19] width 23 height 13
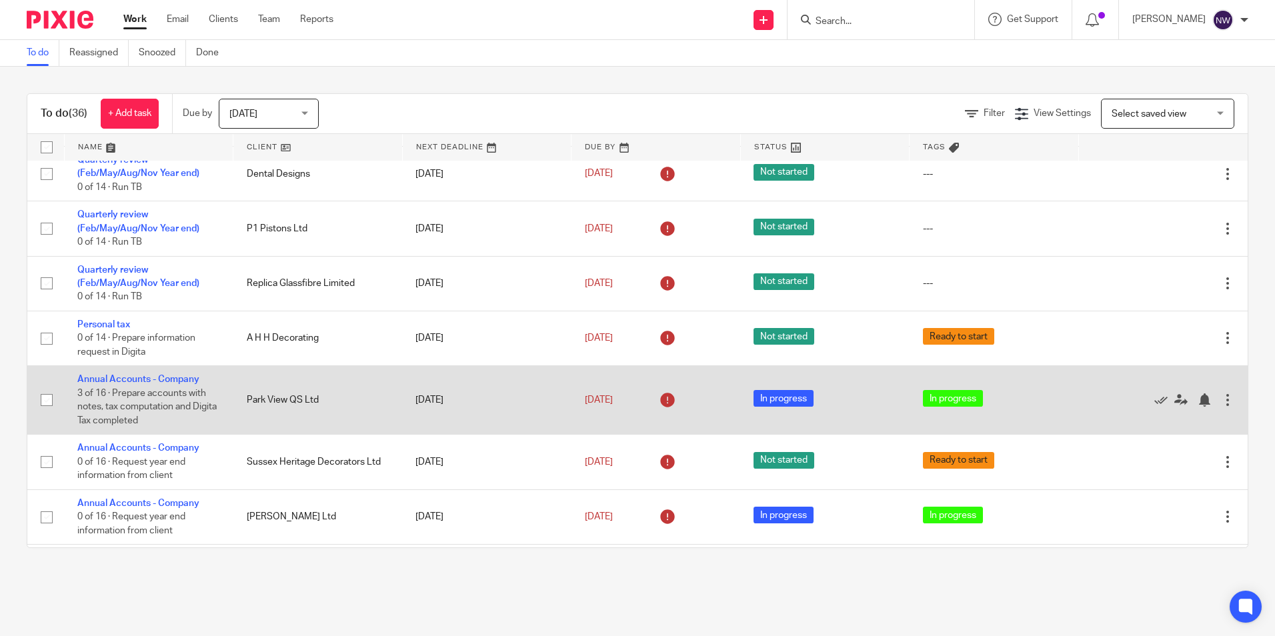
scroll to position [200, 0]
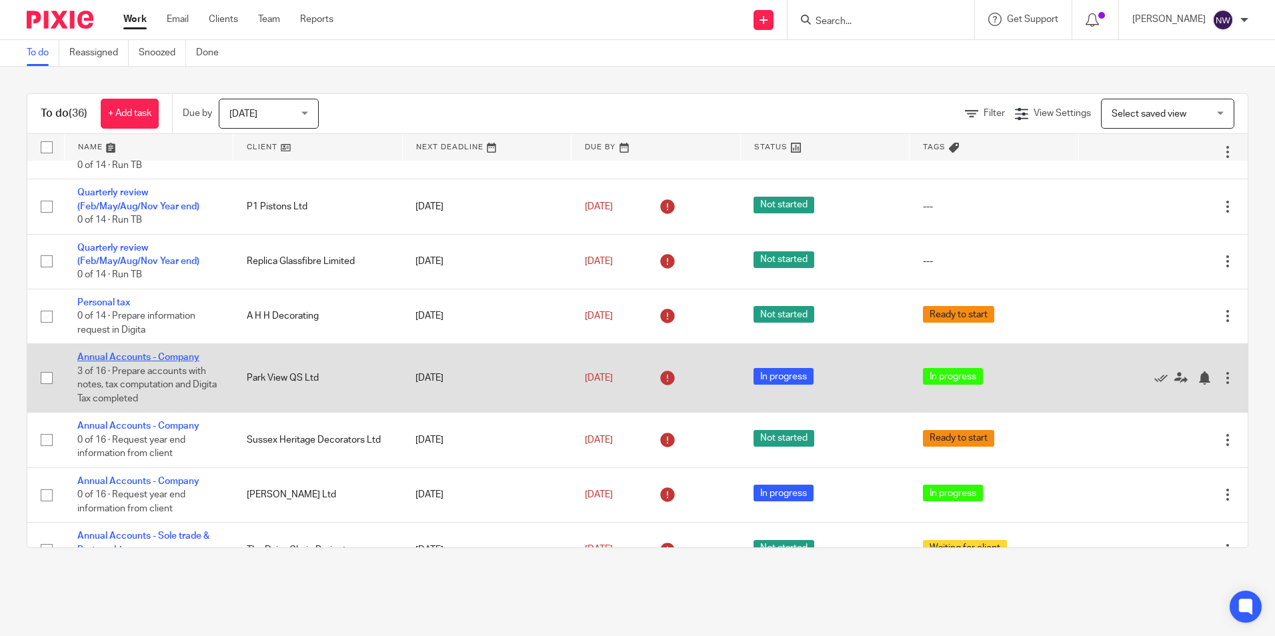
click at [138, 358] on link "Annual Accounts - Company" at bounding box center [138, 357] width 122 height 9
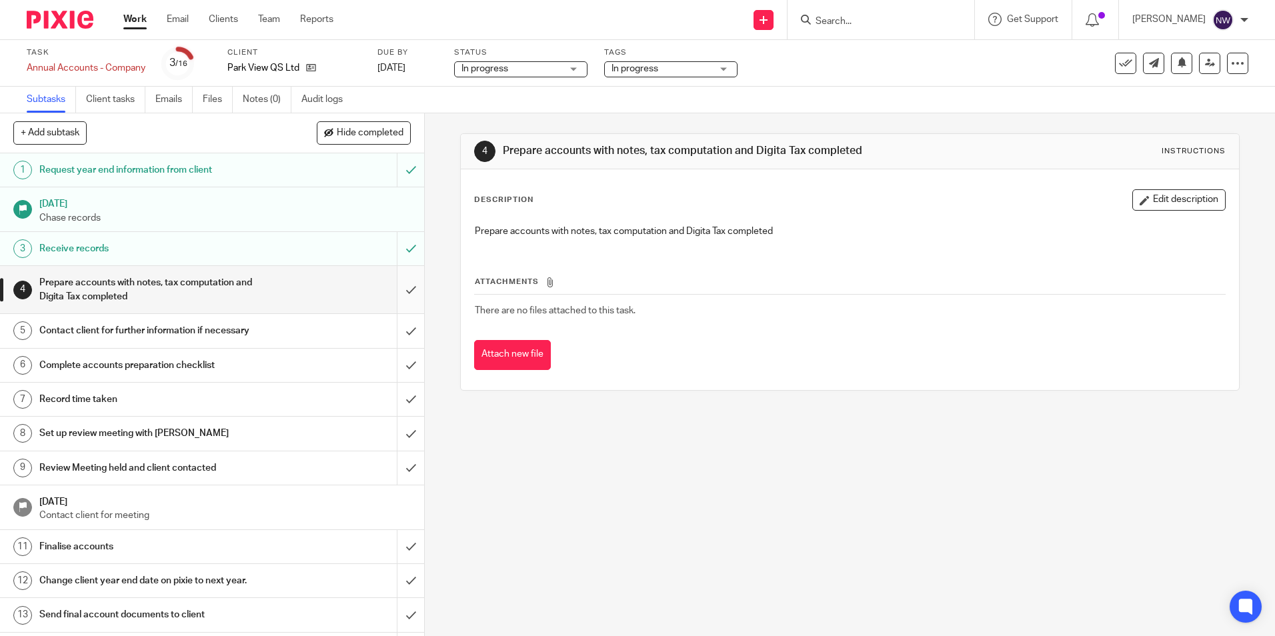
click at [400, 287] on input "submit" at bounding box center [212, 289] width 424 height 47
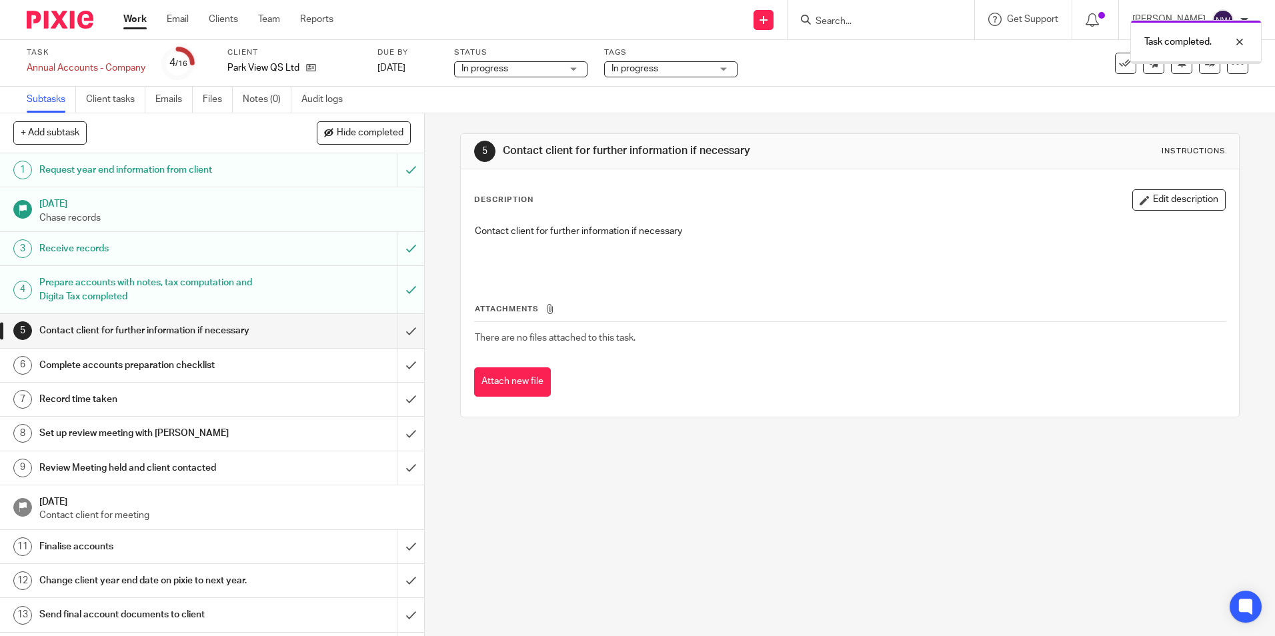
click at [396, 335] on input "submit" at bounding box center [212, 330] width 424 height 33
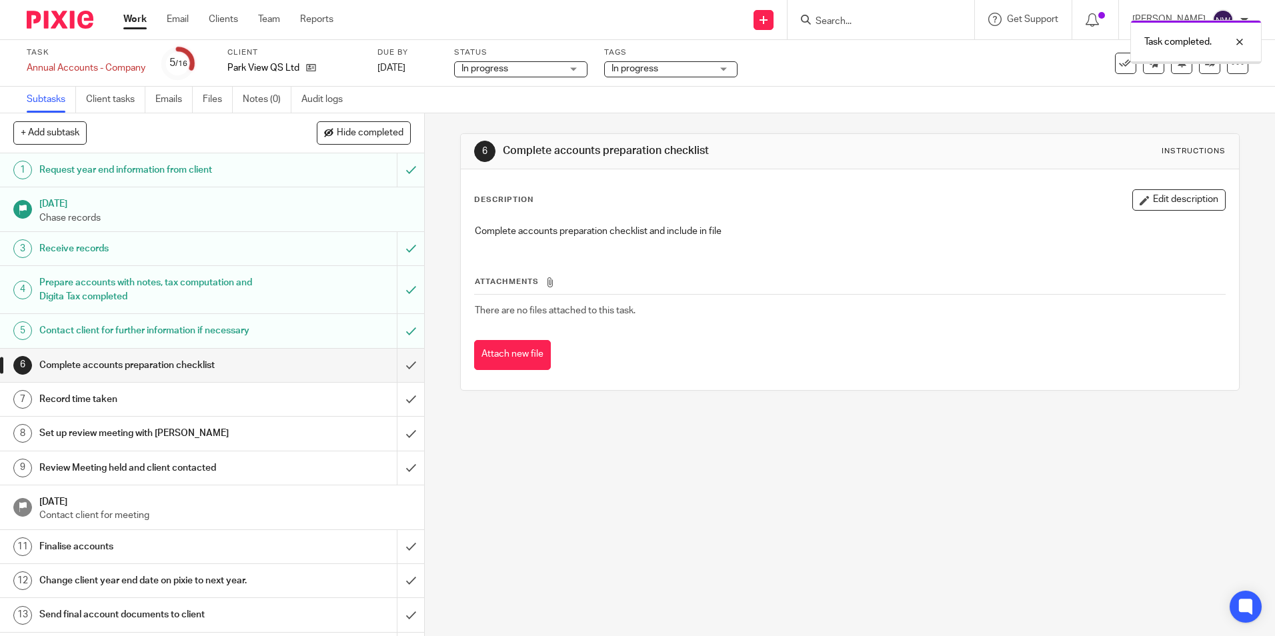
click at [393, 367] on input "submit" at bounding box center [212, 365] width 424 height 33
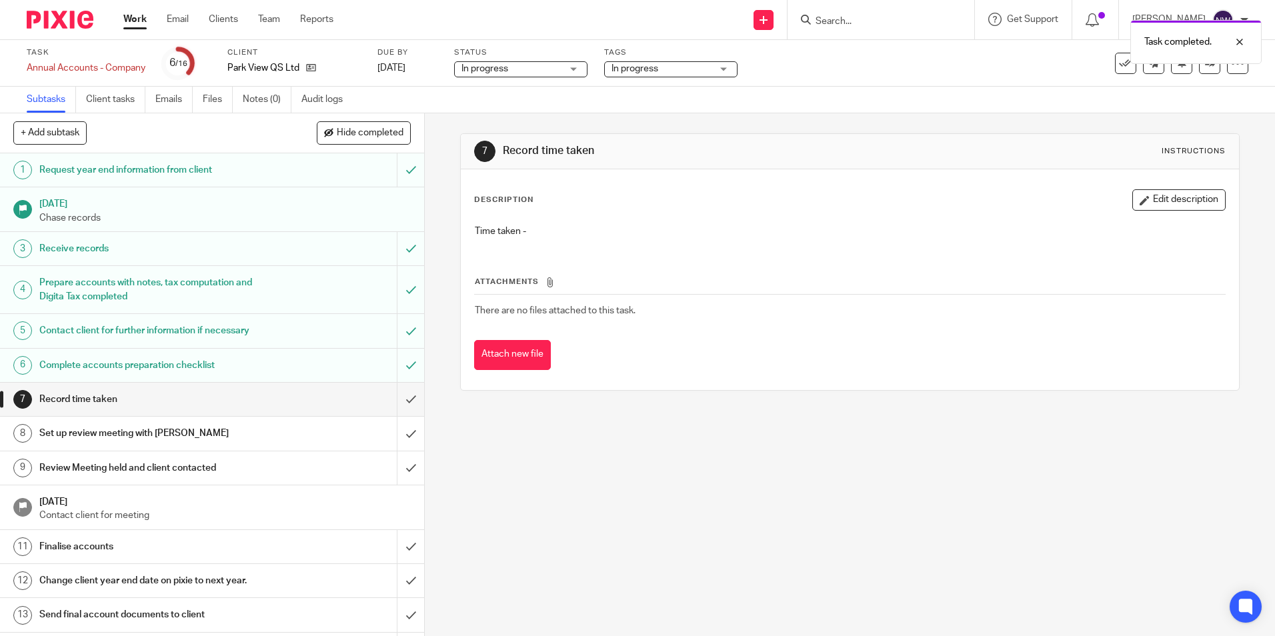
click at [397, 397] on input "submit" at bounding box center [212, 399] width 424 height 33
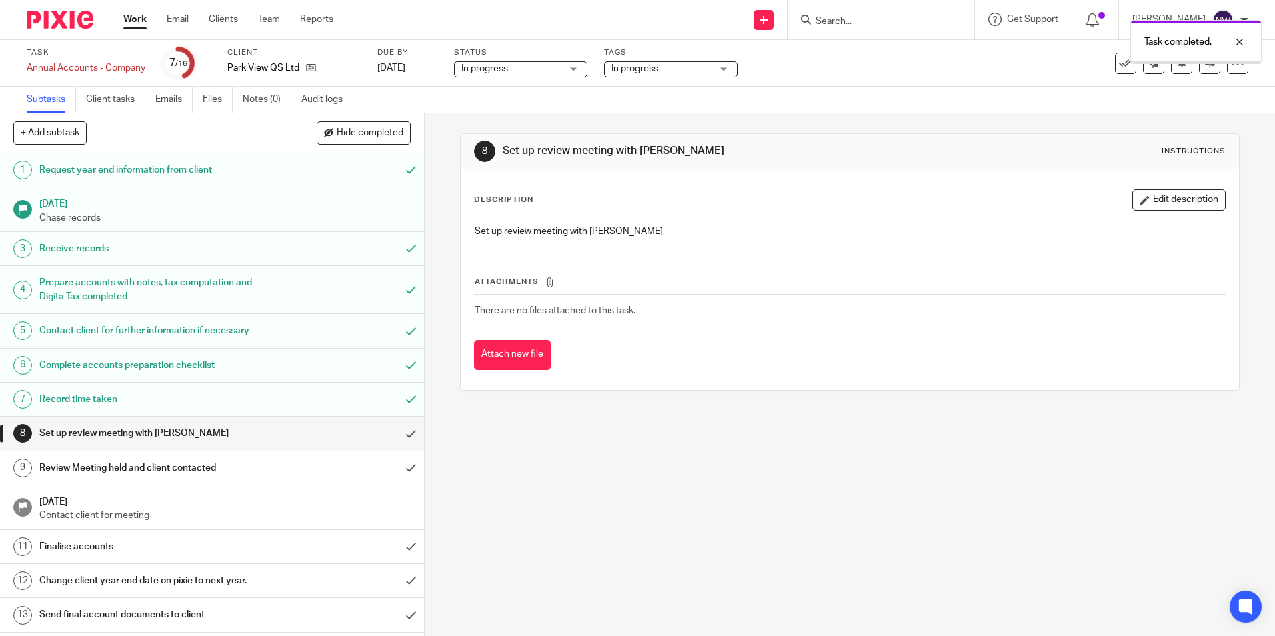
click at [656, 67] on span "In progress" at bounding box center [635, 68] width 47 height 9
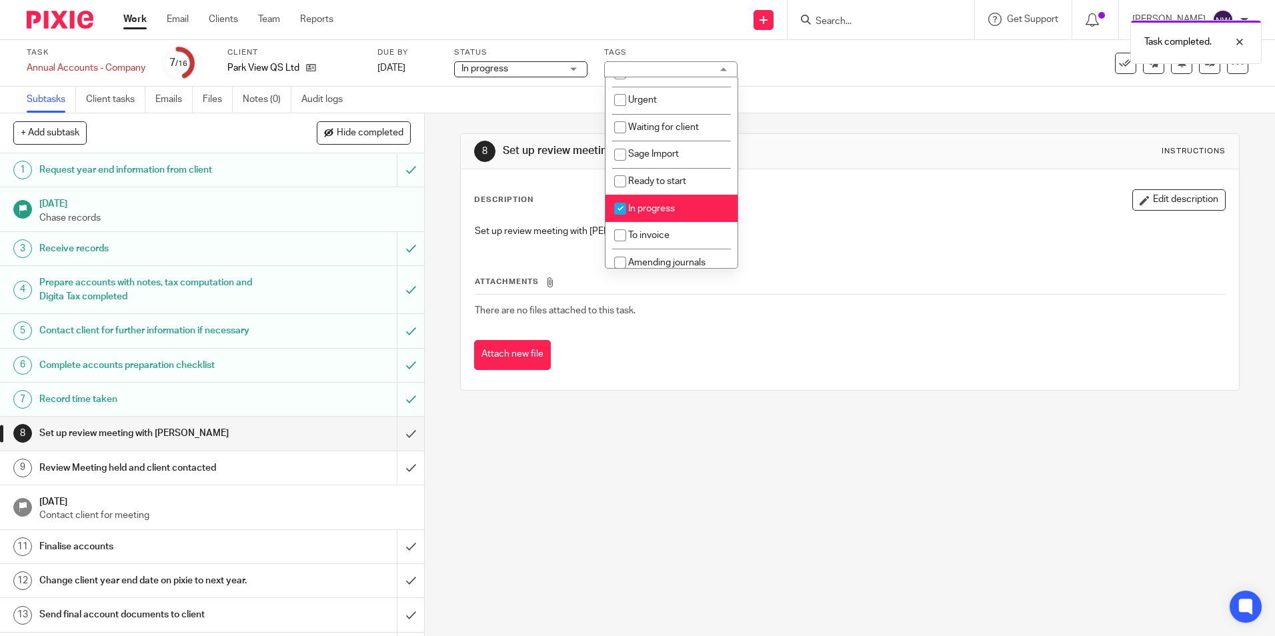
scroll to position [161, 0]
click at [647, 197] on span "In progress" at bounding box center [651, 200] width 47 height 9
checkbox input "false"
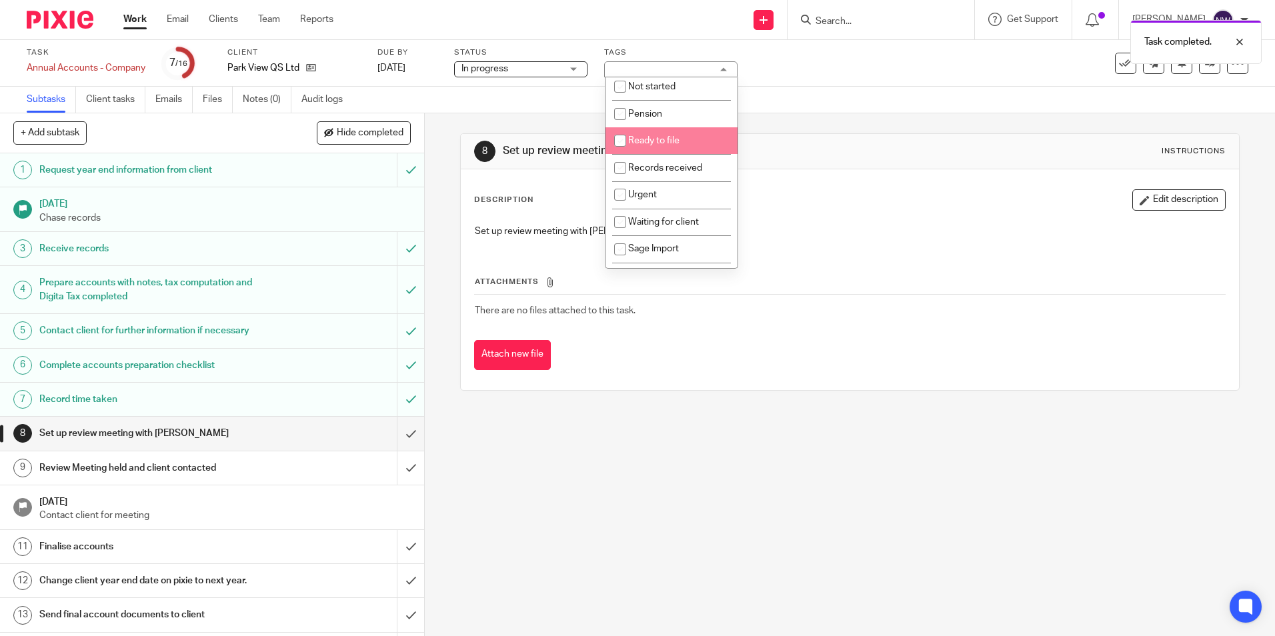
scroll to position [0, 0]
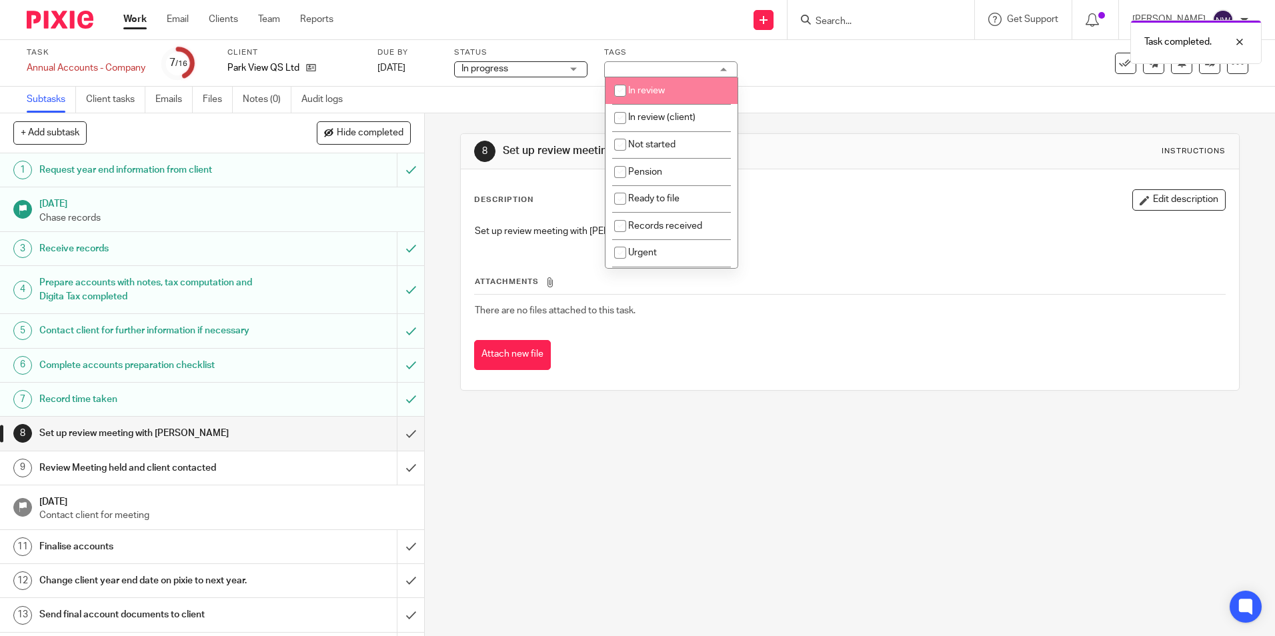
click at [679, 90] on li "In review" at bounding box center [672, 90] width 132 height 27
checkbox input "true"
click at [844, 87] on div "Subtasks Client tasks Emails Files Notes (0) Audit logs" at bounding box center [637, 100] width 1275 height 27
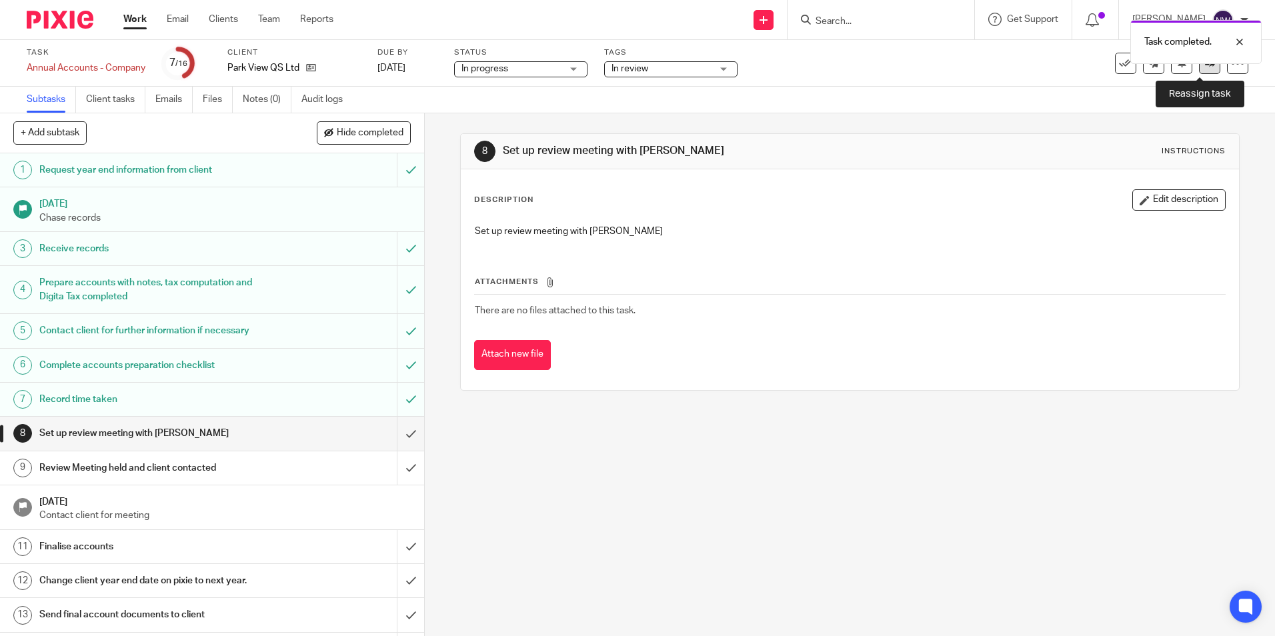
click at [1205, 66] on icon at bounding box center [1210, 63] width 10 height 10
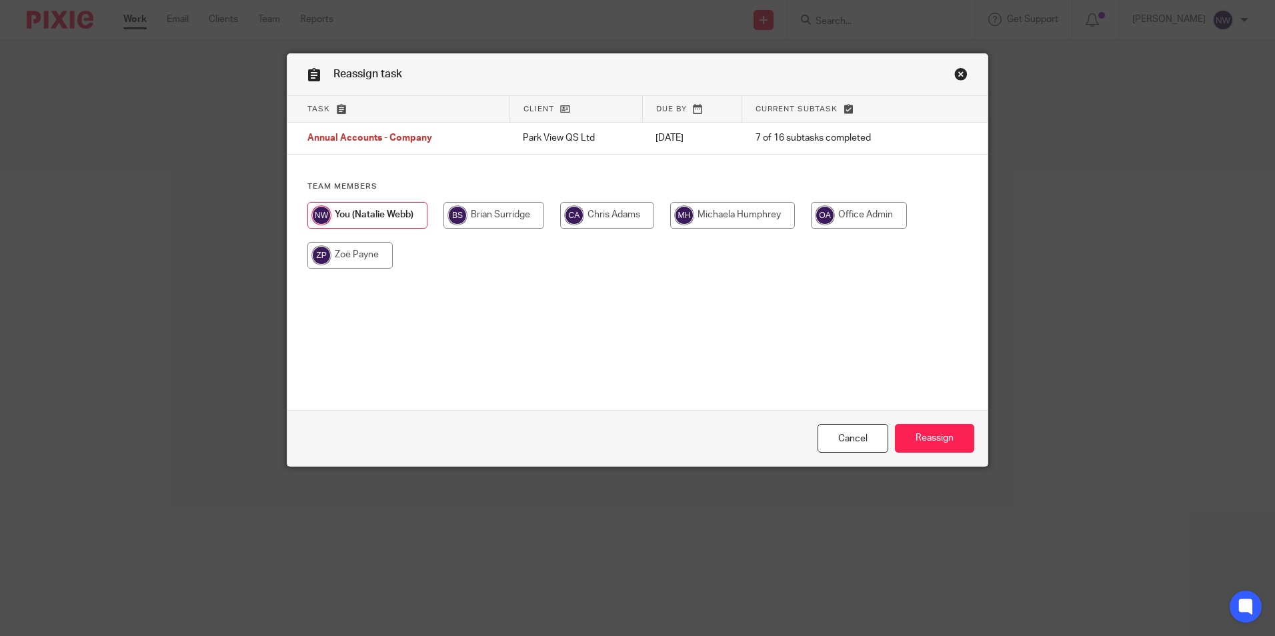
click at [486, 213] on input "radio" at bounding box center [494, 215] width 101 height 27
radio input "true"
click at [936, 430] on input "Reassign" at bounding box center [934, 438] width 79 height 29
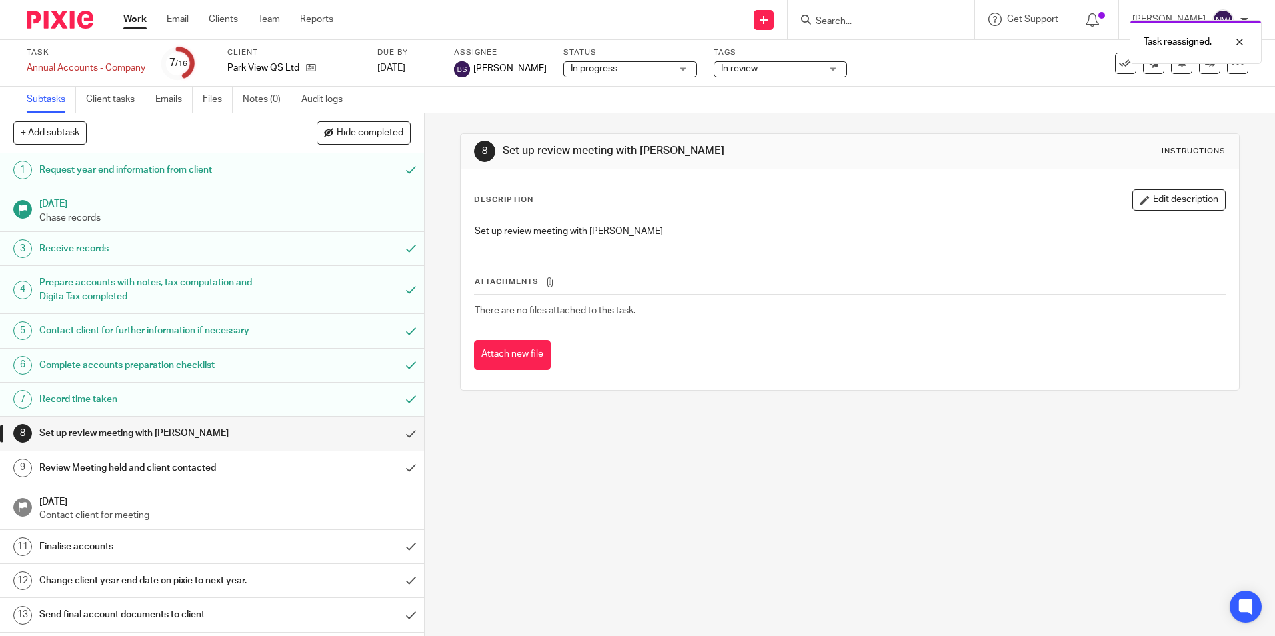
click at [141, 18] on link "Work" at bounding box center [134, 19] width 23 height 13
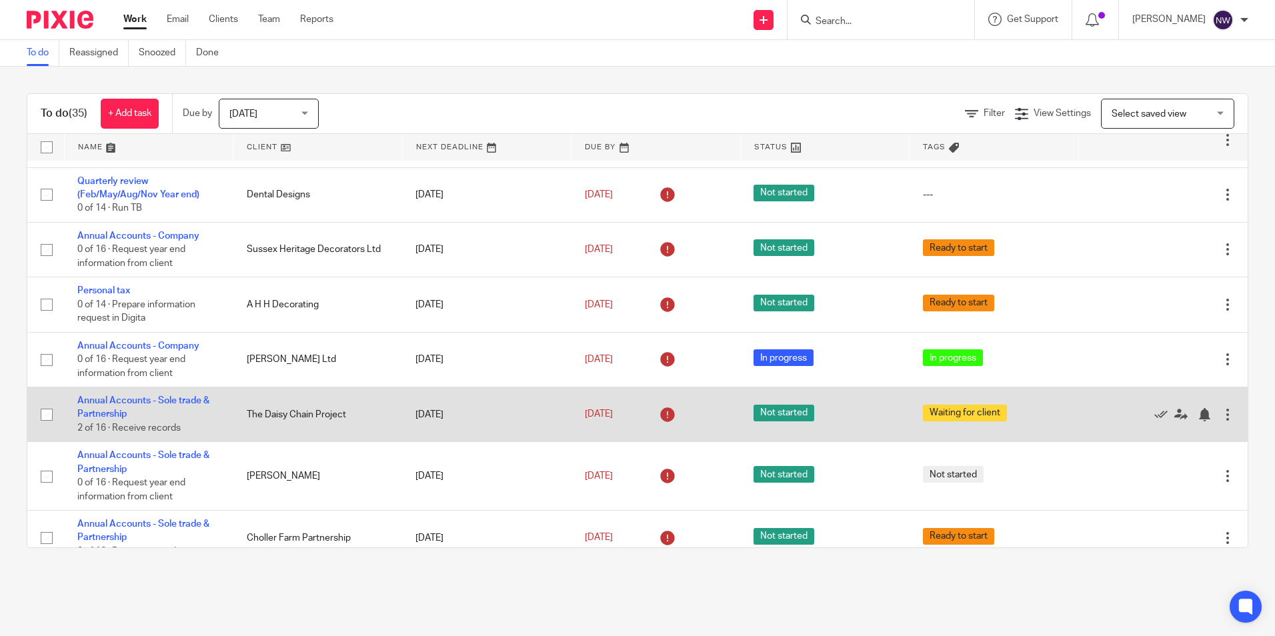
scroll to position [333, 0]
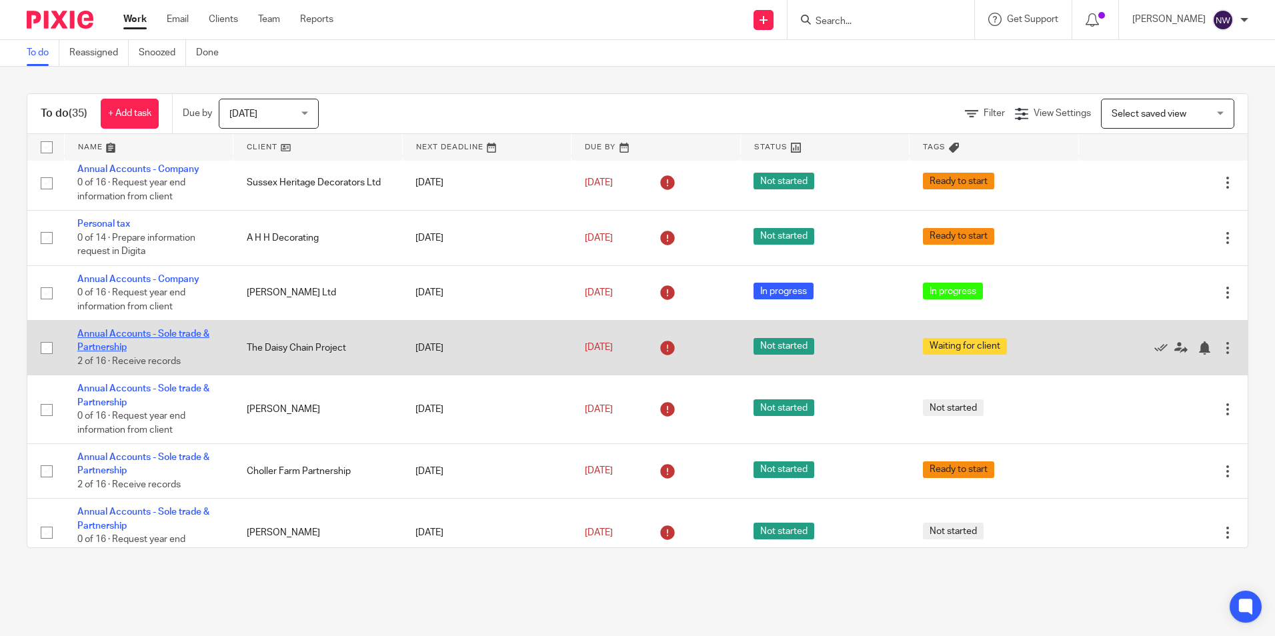
click at [96, 337] on link "Annual Accounts - Sole trade & Partnership" at bounding box center [143, 340] width 132 height 23
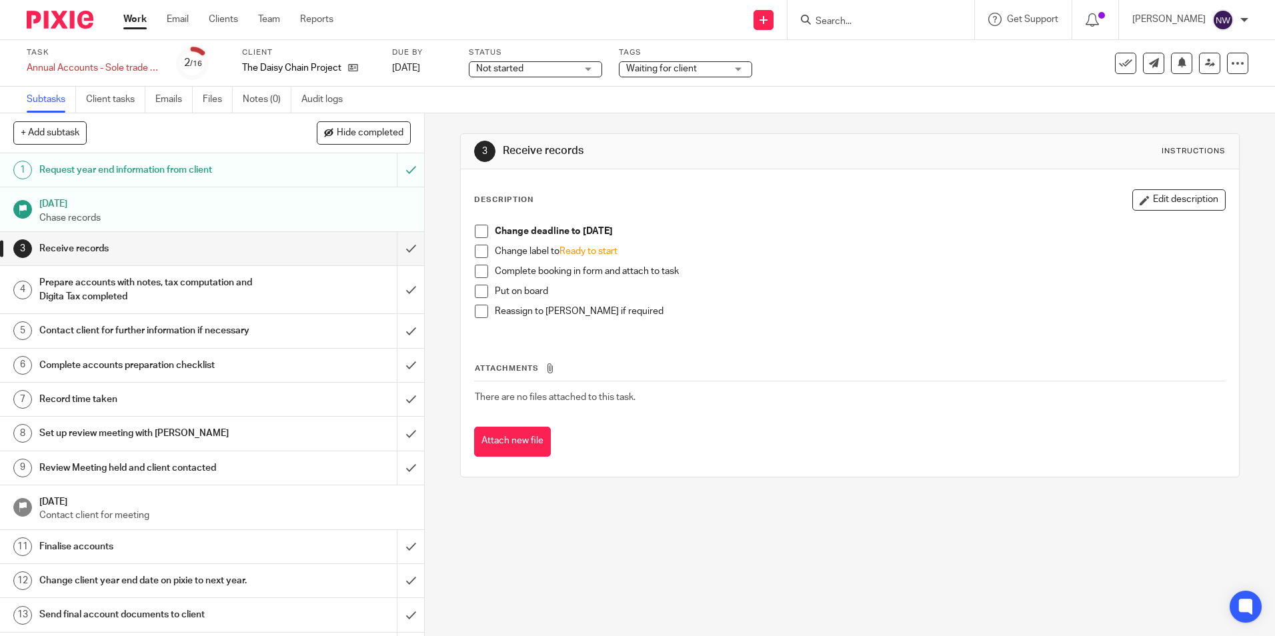
drag, startPoint x: 0, startPoint y: 0, endPoint x: 96, endPoint y: 337, distance: 350.2
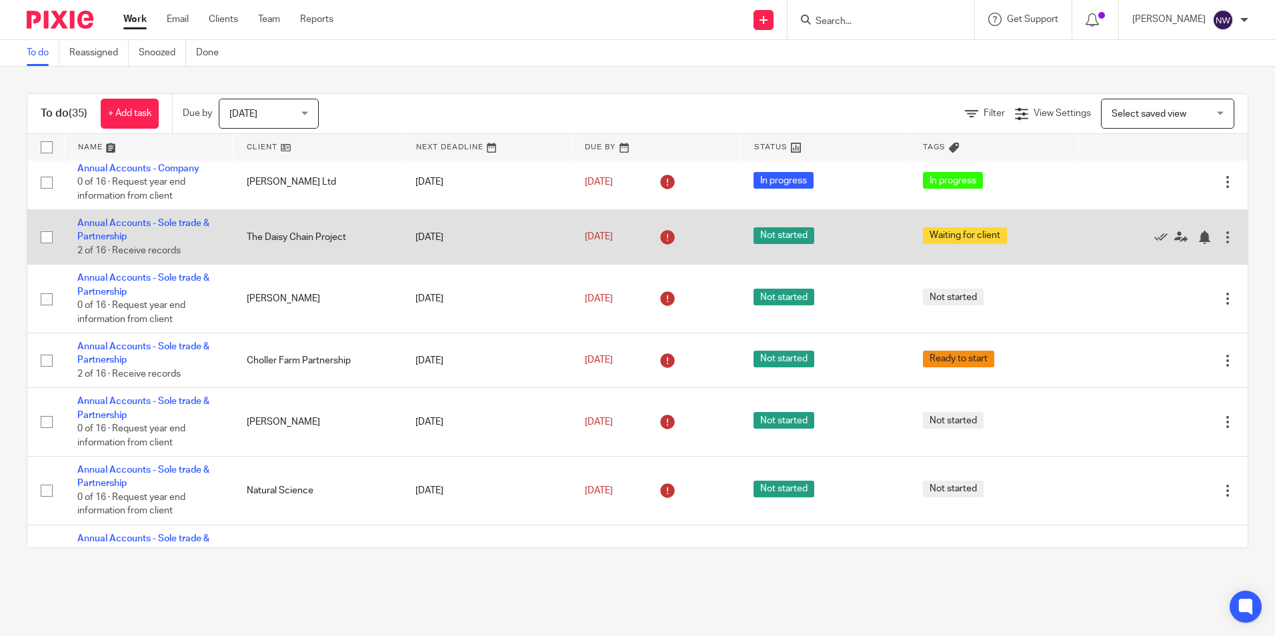
scroll to position [467, 0]
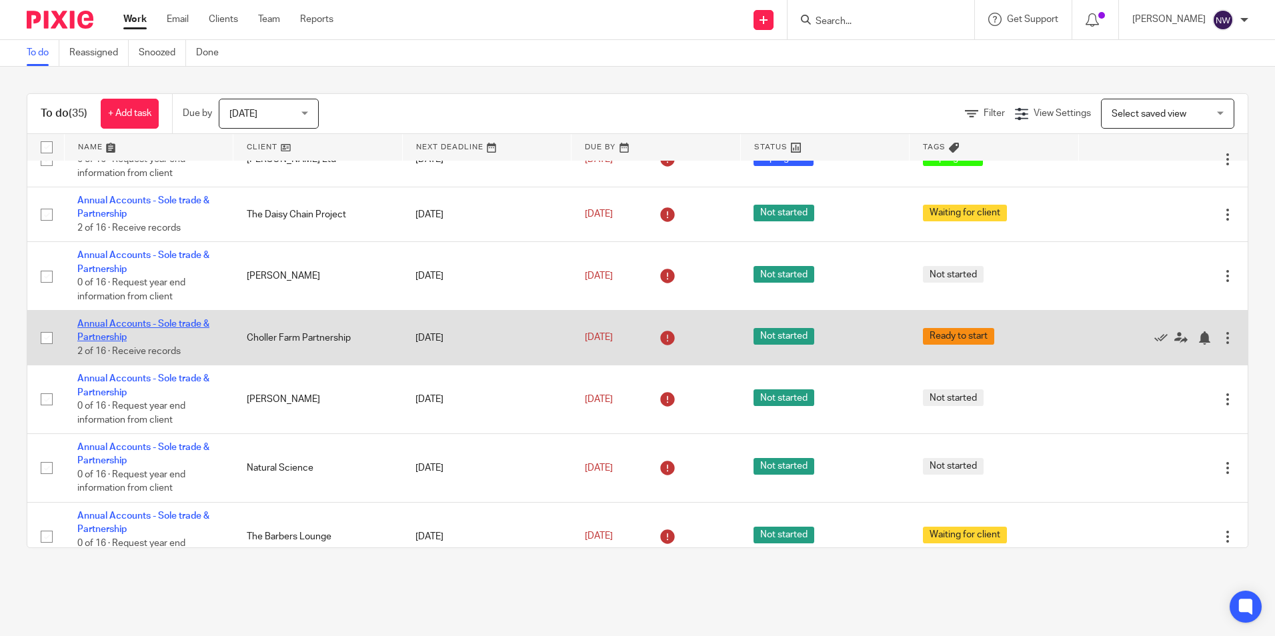
click at [176, 328] on link "Annual Accounts - Sole trade & Partnership" at bounding box center [143, 330] width 132 height 23
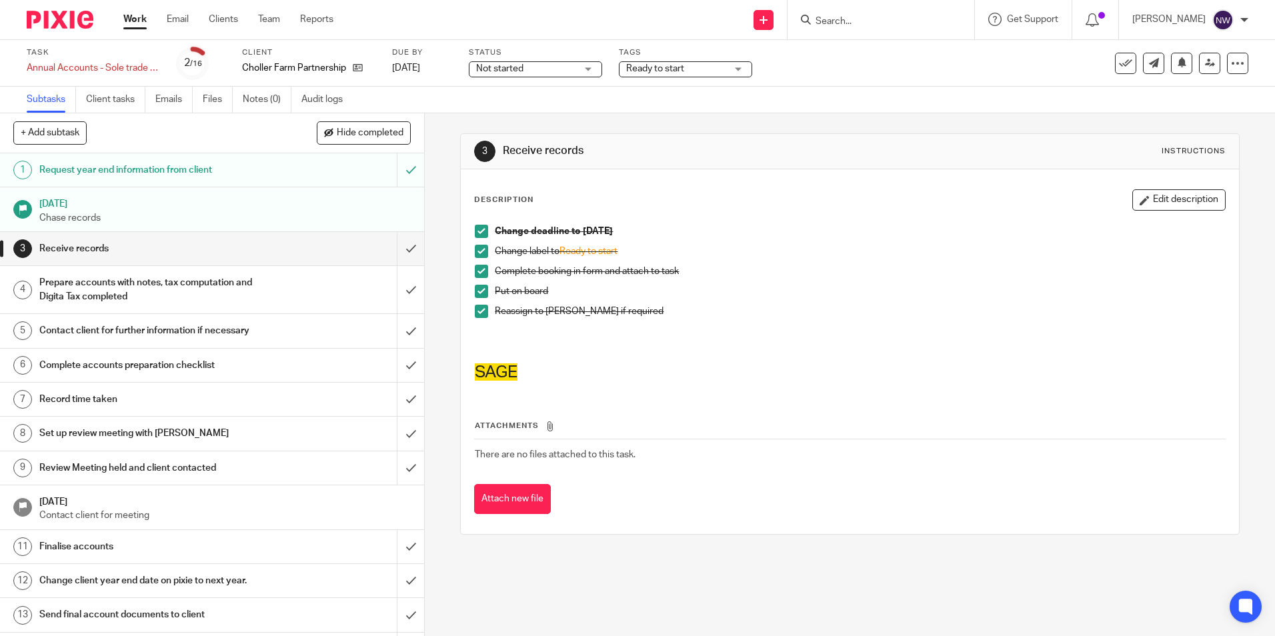
click at [542, 71] on span "Not started" at bounding box center [526, 69] width 100 height 14
click at [522, 114] on span "In progress" at bounding box center [501, 117] width 47 height 9
click at [662, 73] on span "Ready to start" at bounding box center [655, 68] width 58 height 9
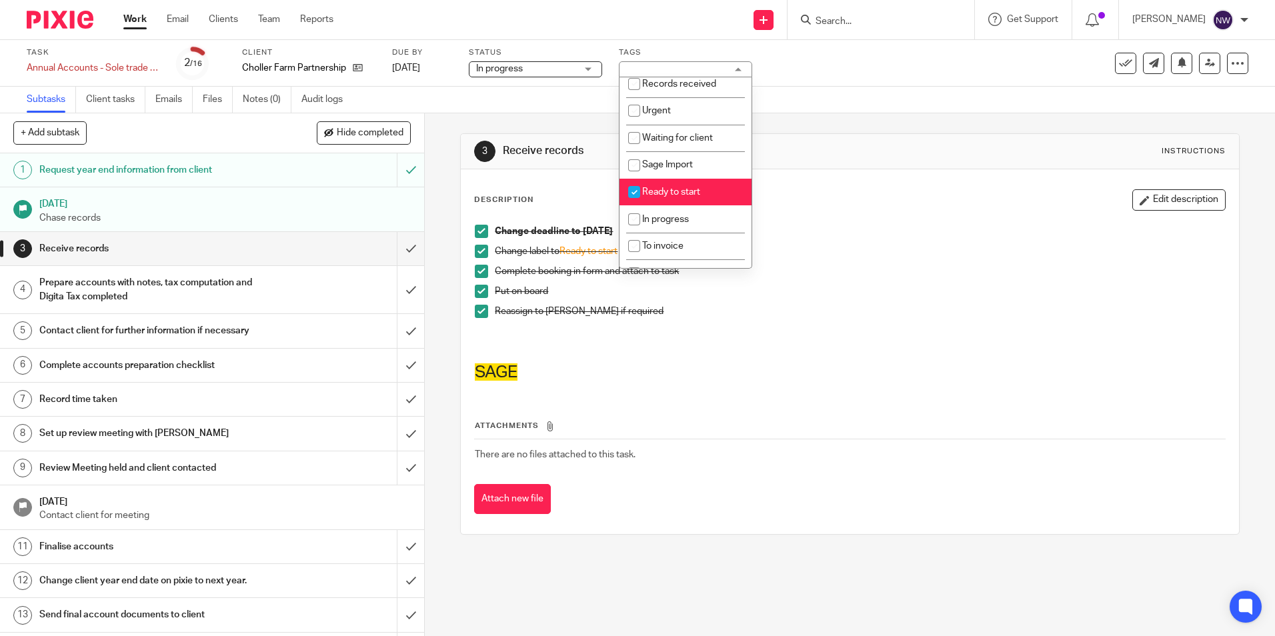
scroll to position [161, 0]
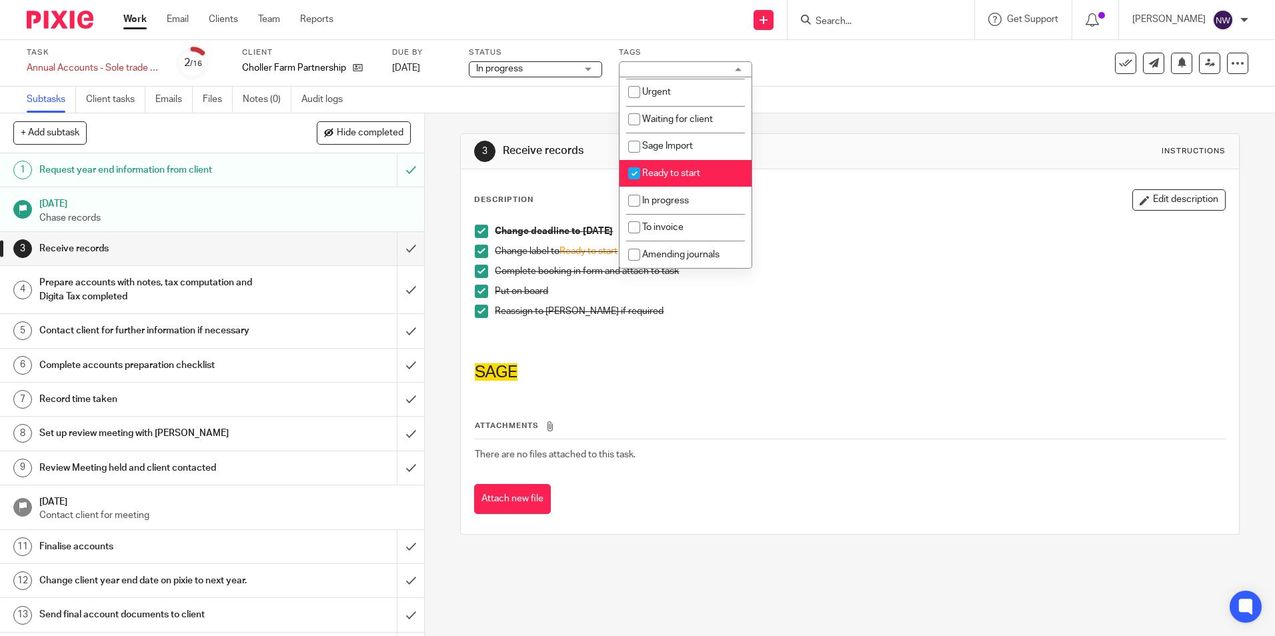
click at [675, 177] on span "Ready to start" at bounding box center [671, 173] width 58 height 9
checkbox input "false"
click at [667, 199] on span "In progress" at bounding box center [665, 200] width 47 height 9
checkbox input "true"
click at [882, 101] on div "Subtasks Client tasks Emails Files Notes (0) Audit logs" at bounding box center [637, 100] width 1275 height 27
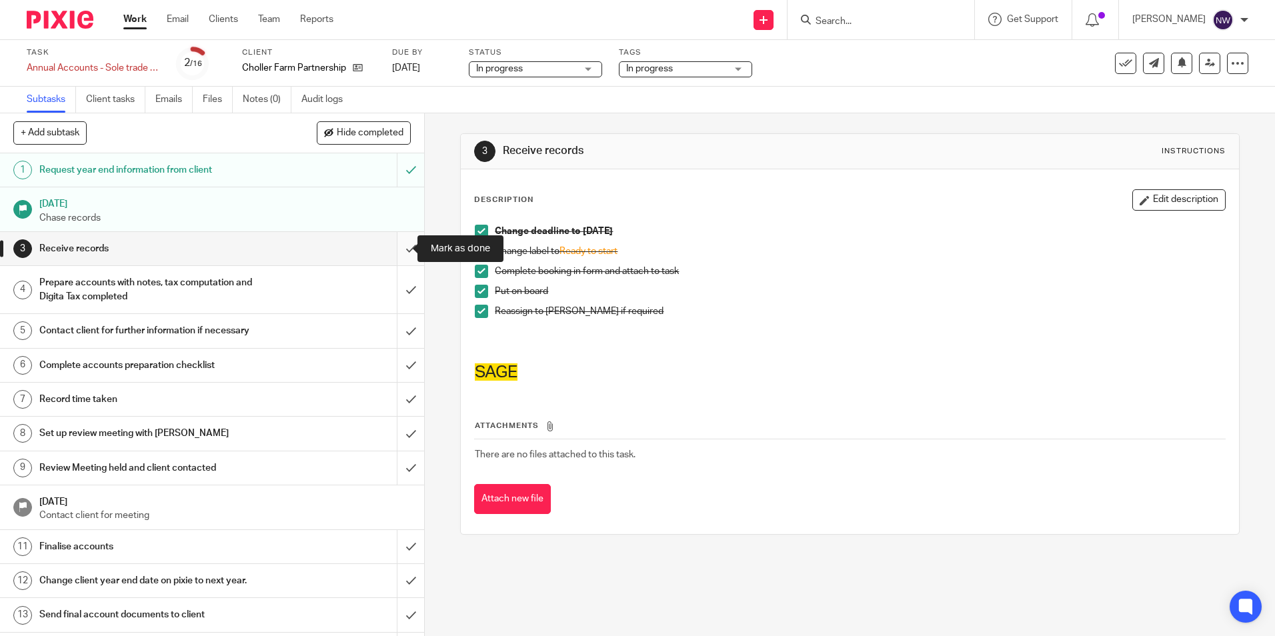
click at [397, 249] on input "submit" at bounding box center [212, 248] width 424 height 33
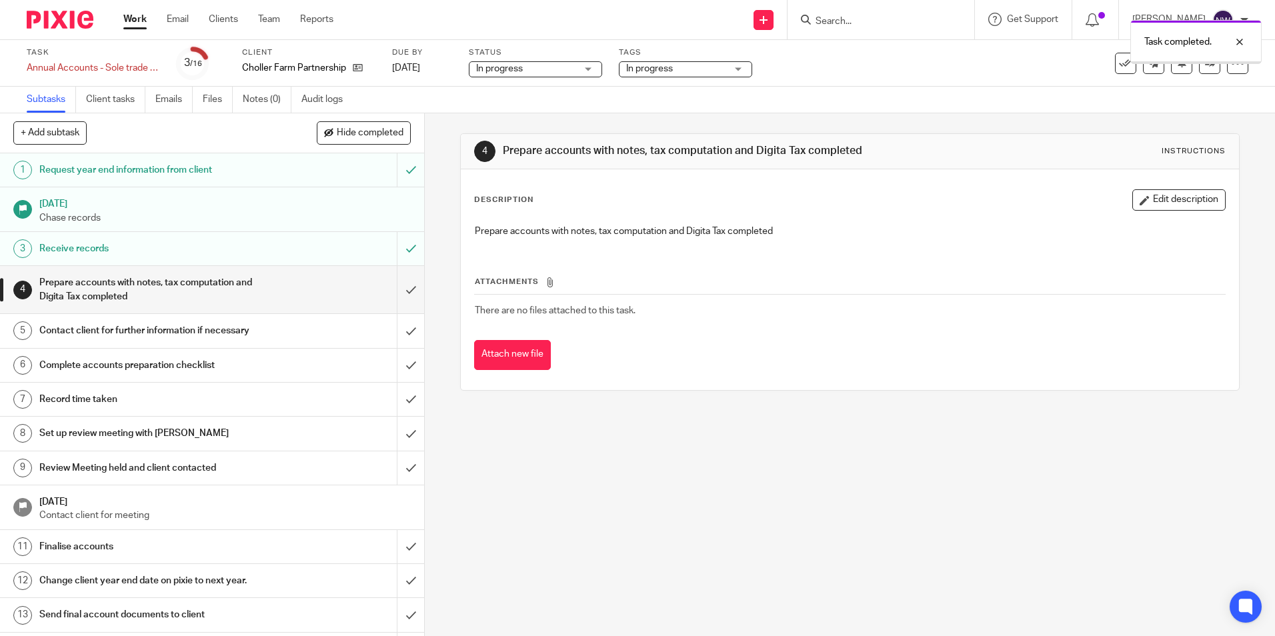
click at [136, 24] on link "Work" at bounding box center [134, 19] width 23 height 13
